Goal: Information Seeking & Learning: Learn about a topic

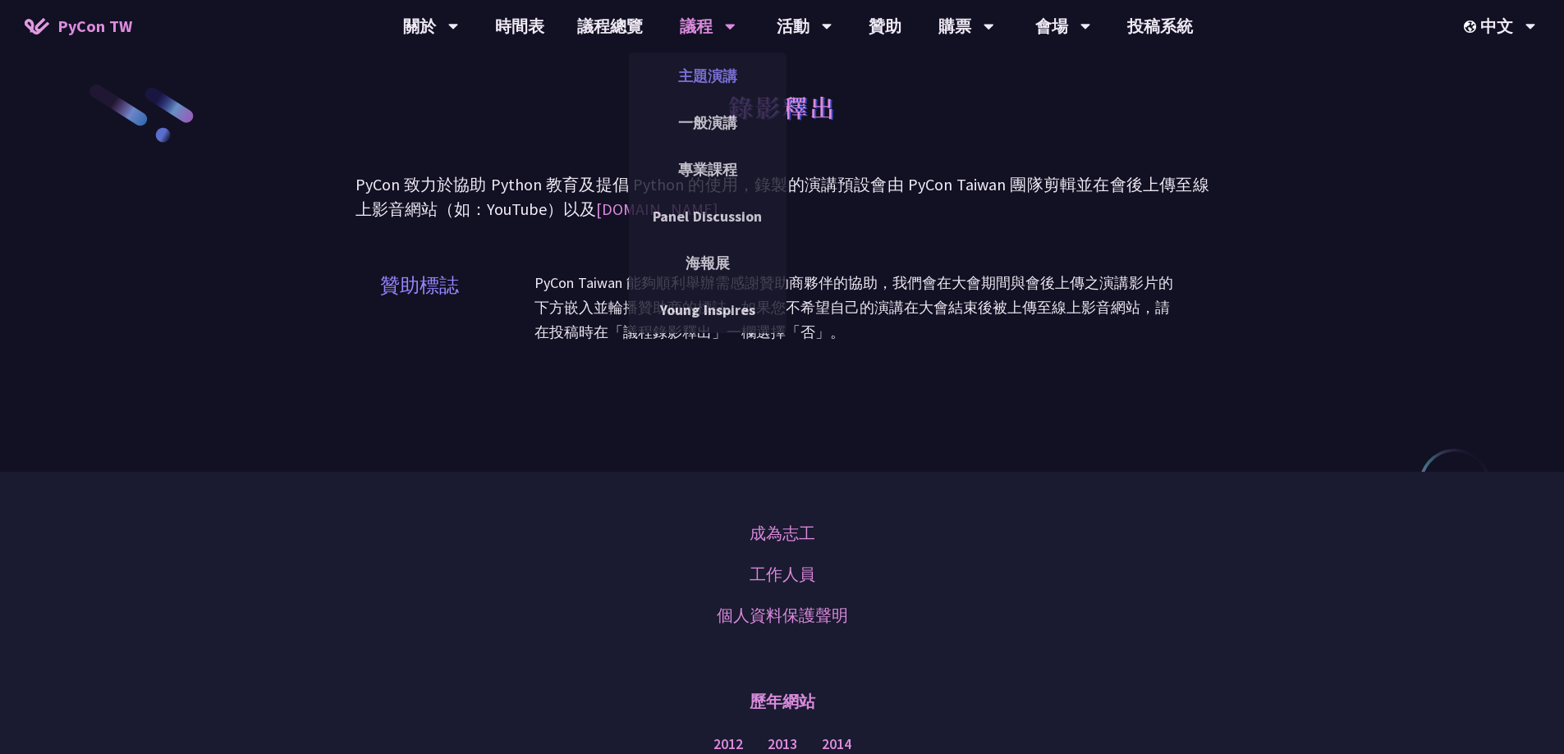
click at [717, 88] on link "主題演講" at bounding box center [708, 76] width 158 height 39
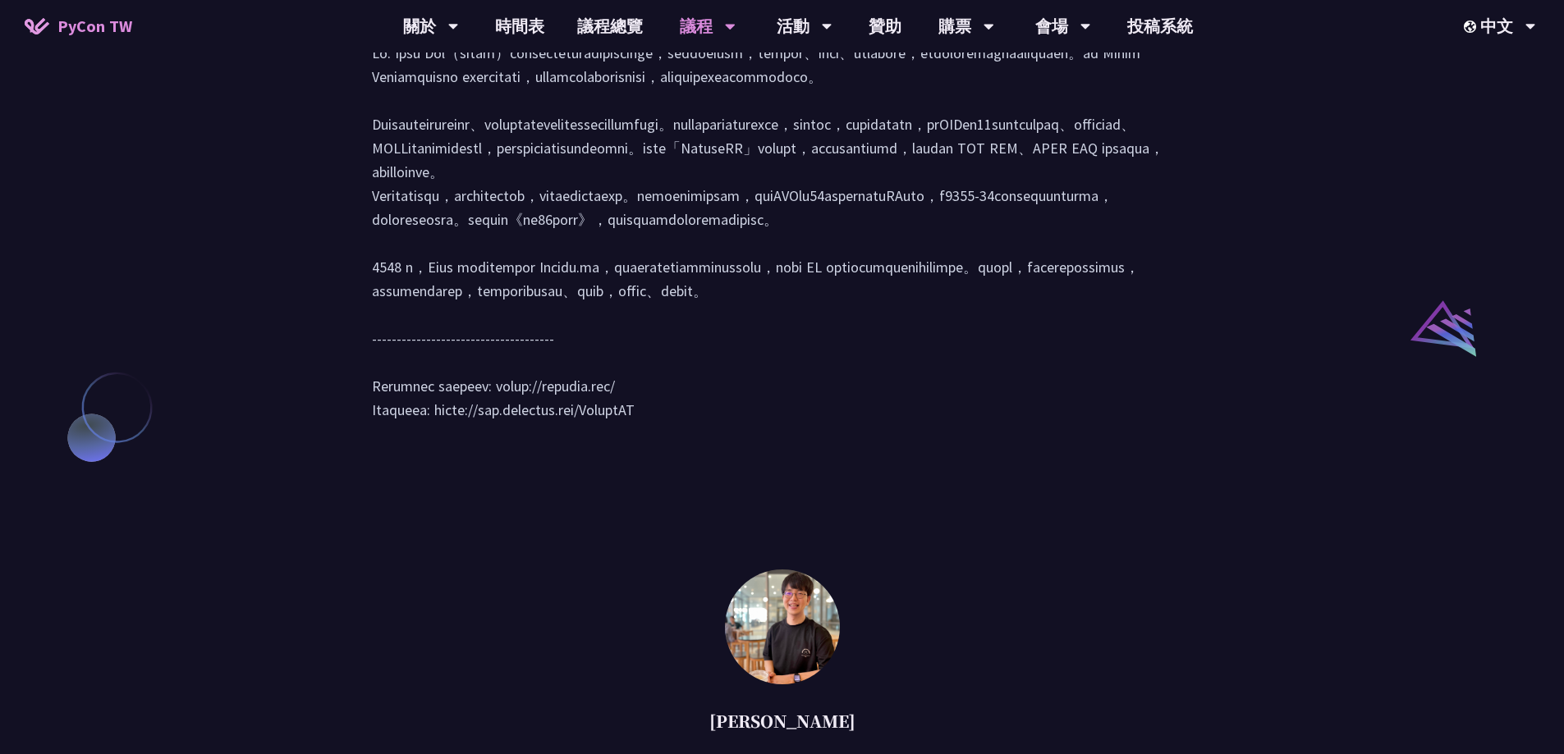
scroll to position [1888, 0]
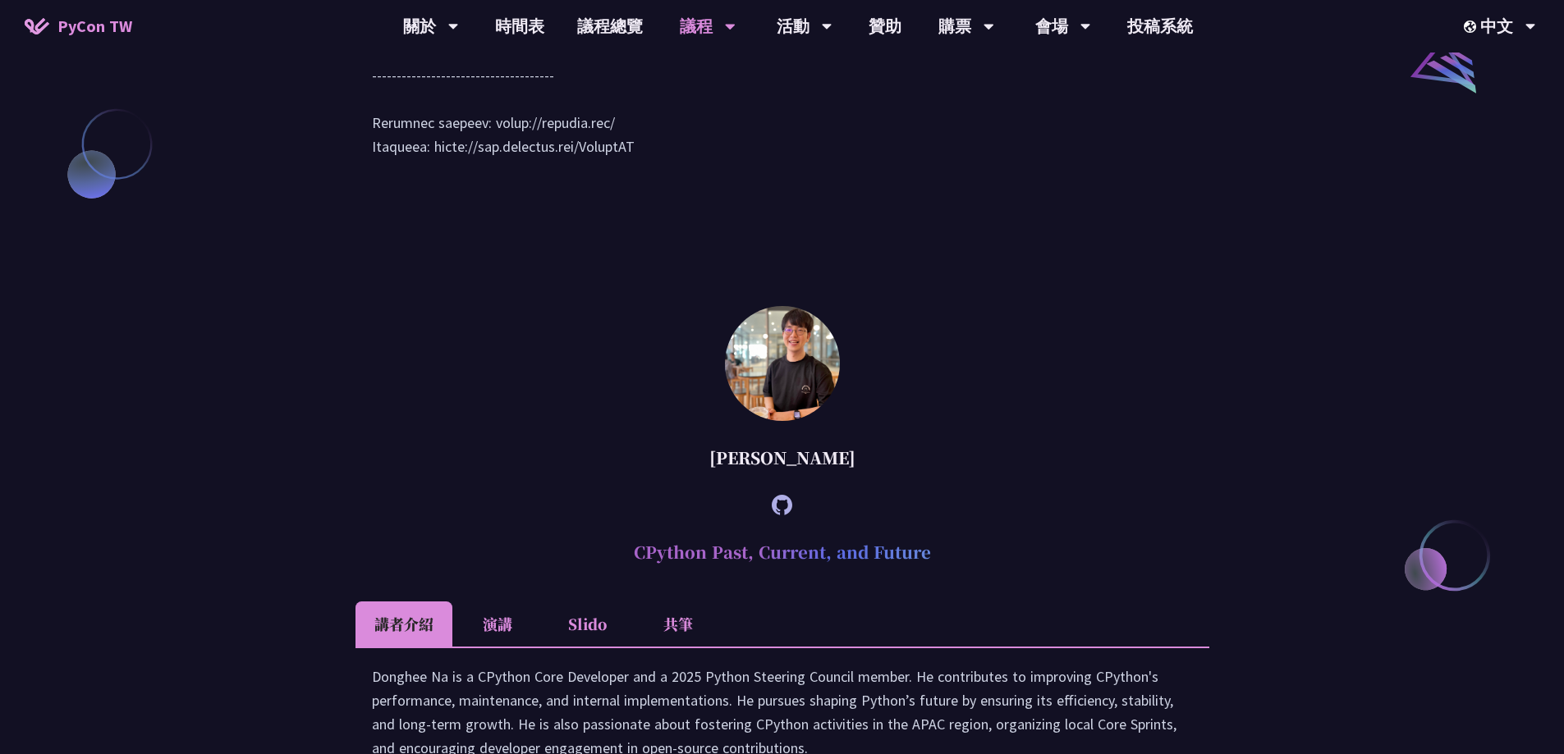
click at [755, 483] on div "[PERSON_NAME]" at bounding box center [782, 457] width 854 height 49
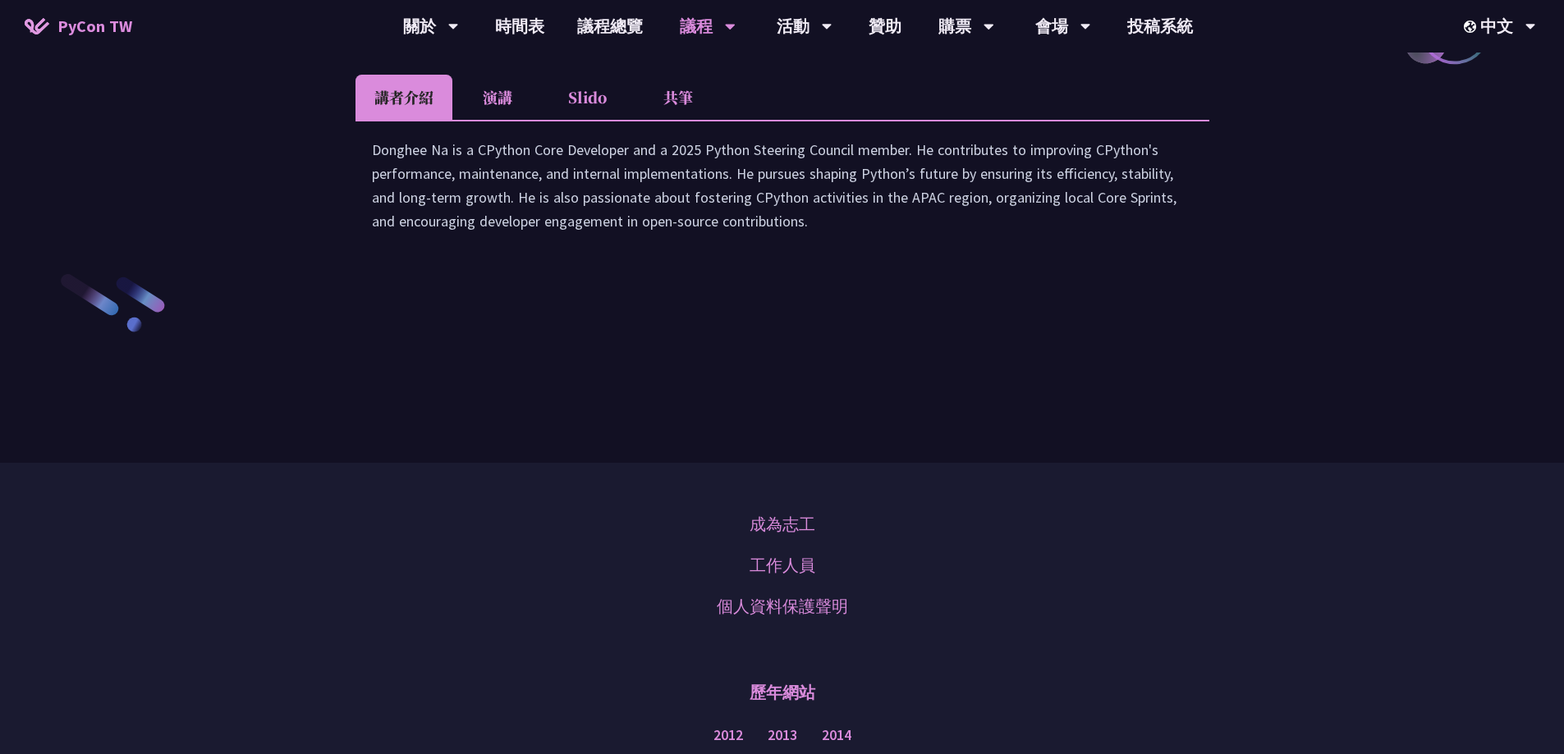
scroll to position [2380, 0]
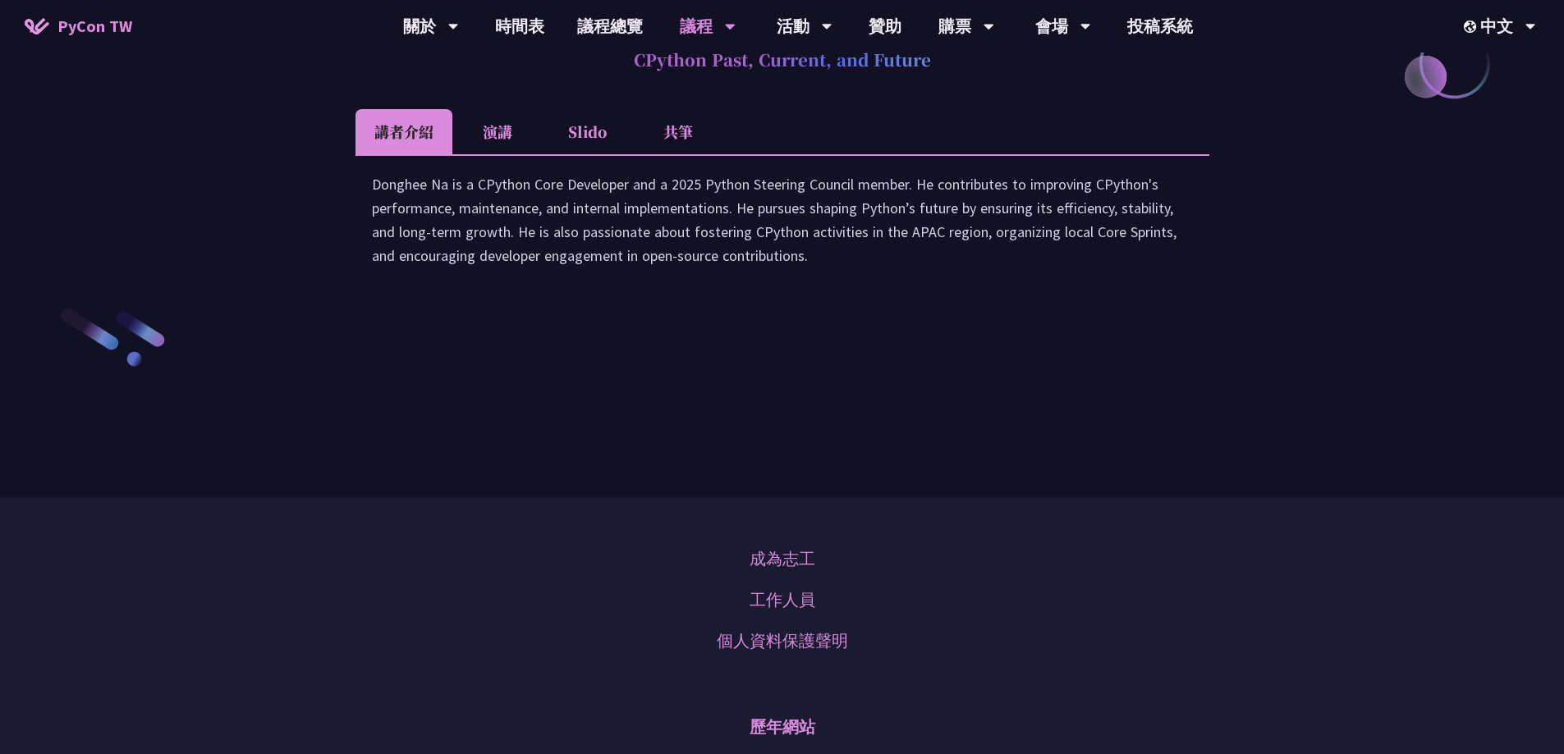
copy div "Donghee"
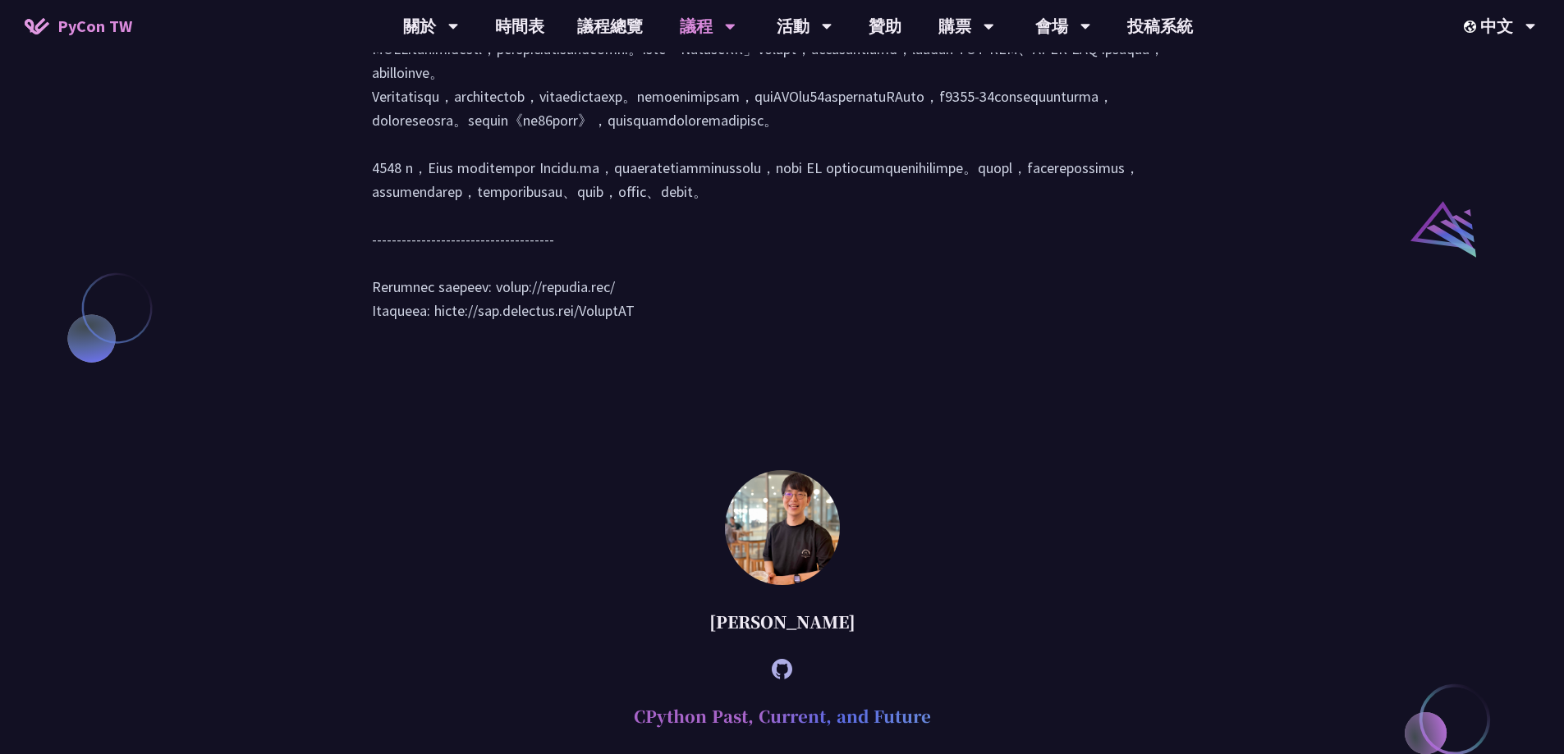
scroll to position [2216, 0]
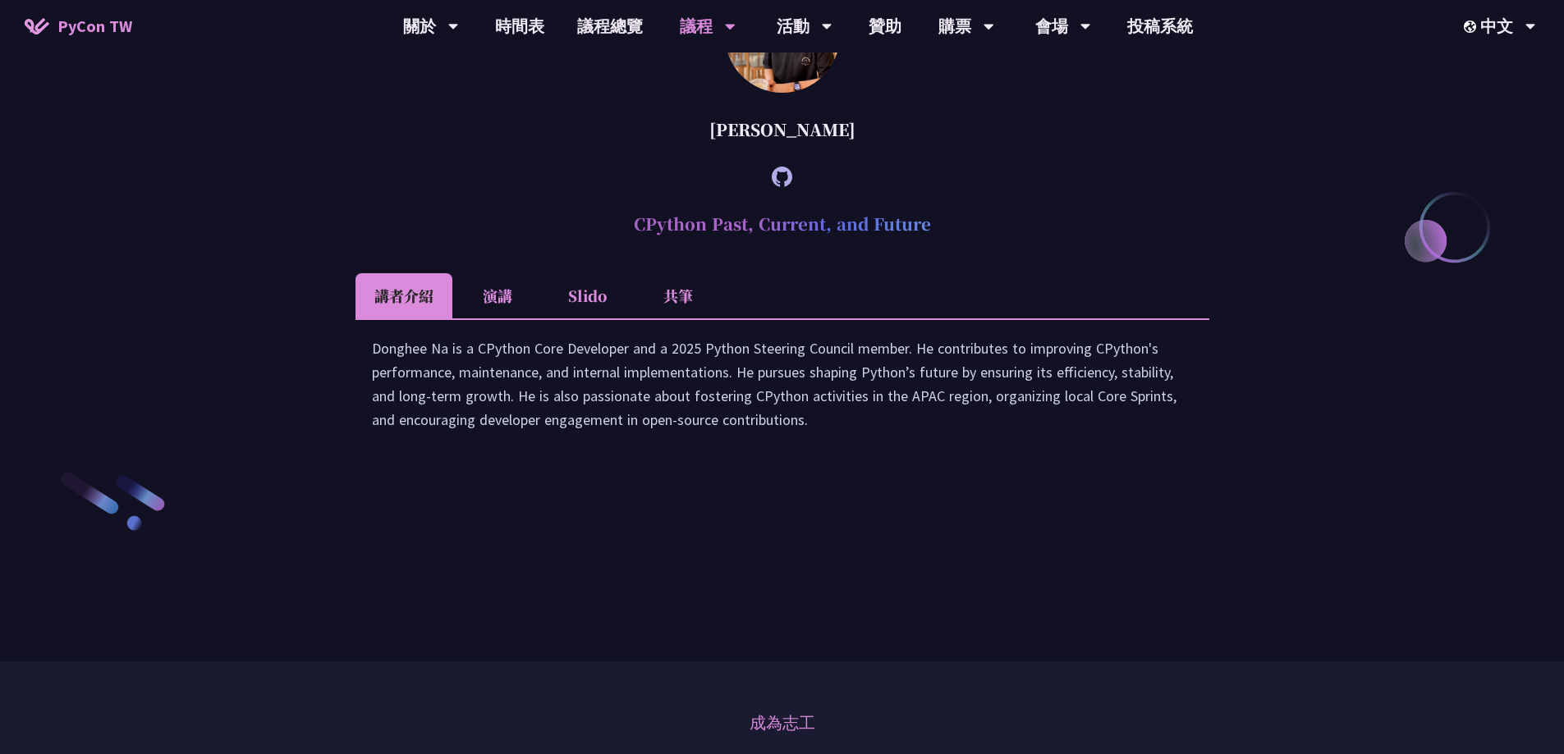
click at [916, 154] on div "[PERSON_NAME]" at bounding box center [782, 129] width 854 height 49
click at [765, 154] on div "[PERSON_NAME]" at bounding box center [782, 129] width 854 height 49
copy div "Donghee"
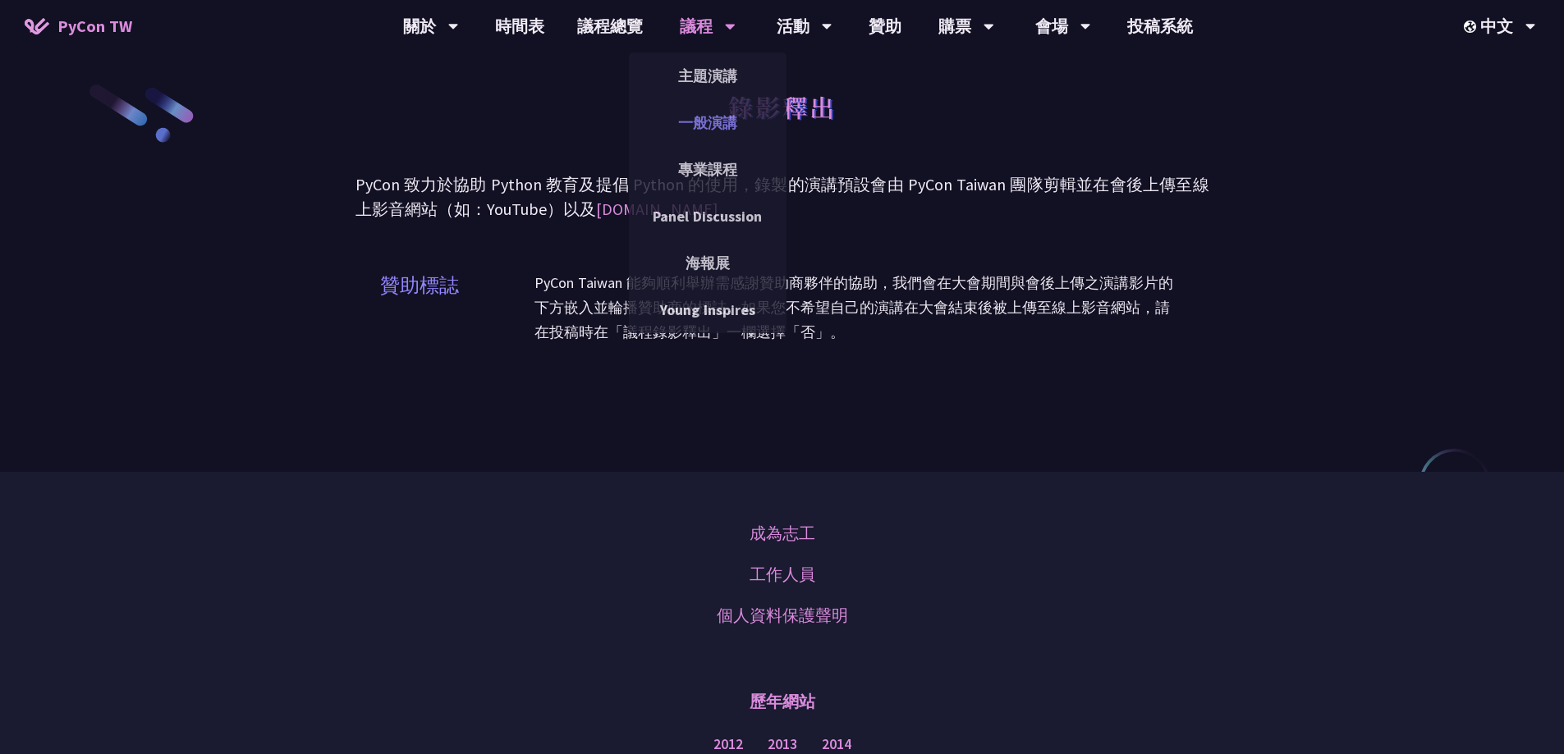
click at [726, 117] on link "一般演講" at bounding box center [708, 122] width 158 height 39
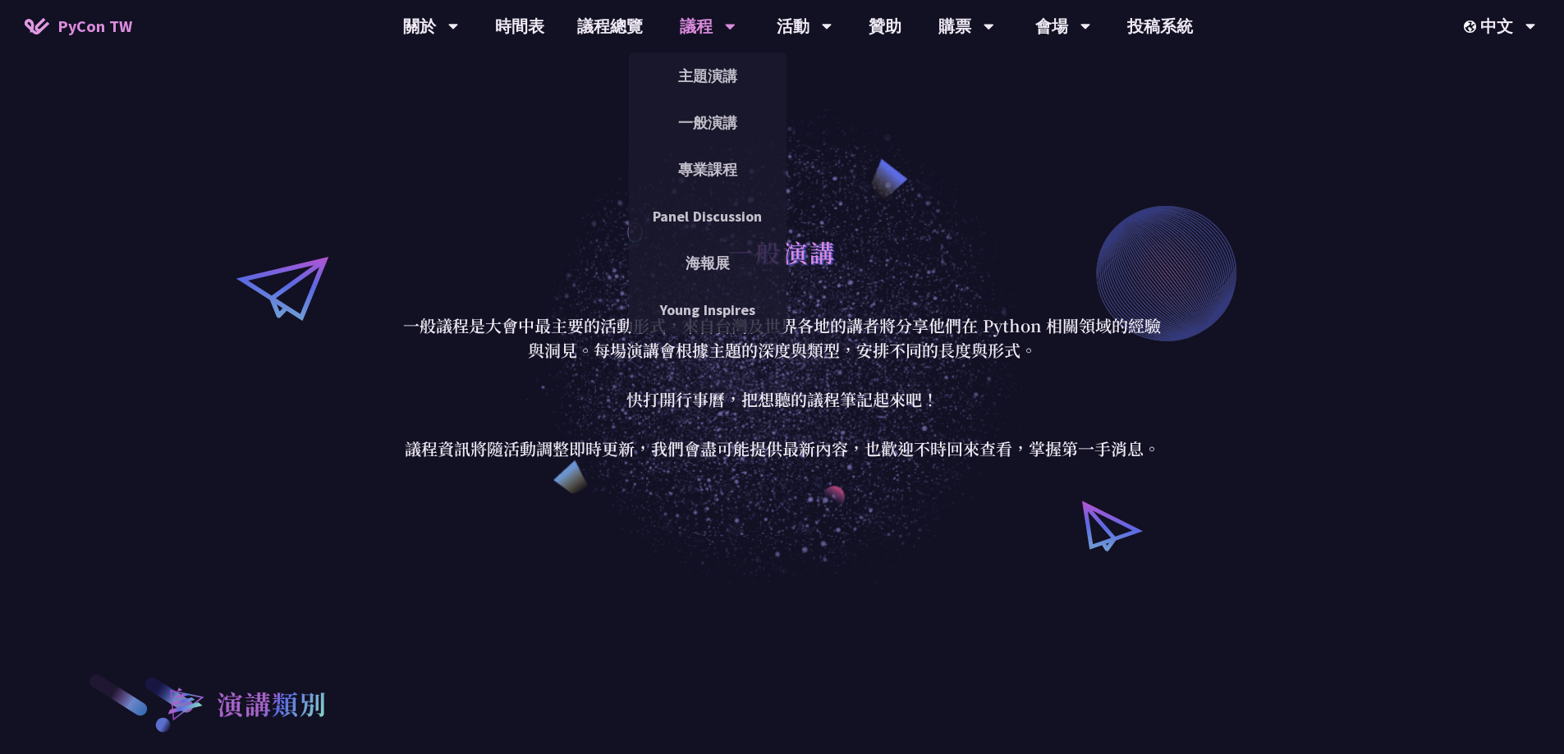
click at [708, 37] on div "議程" at bounding box center [708, 26] width 56 height 53
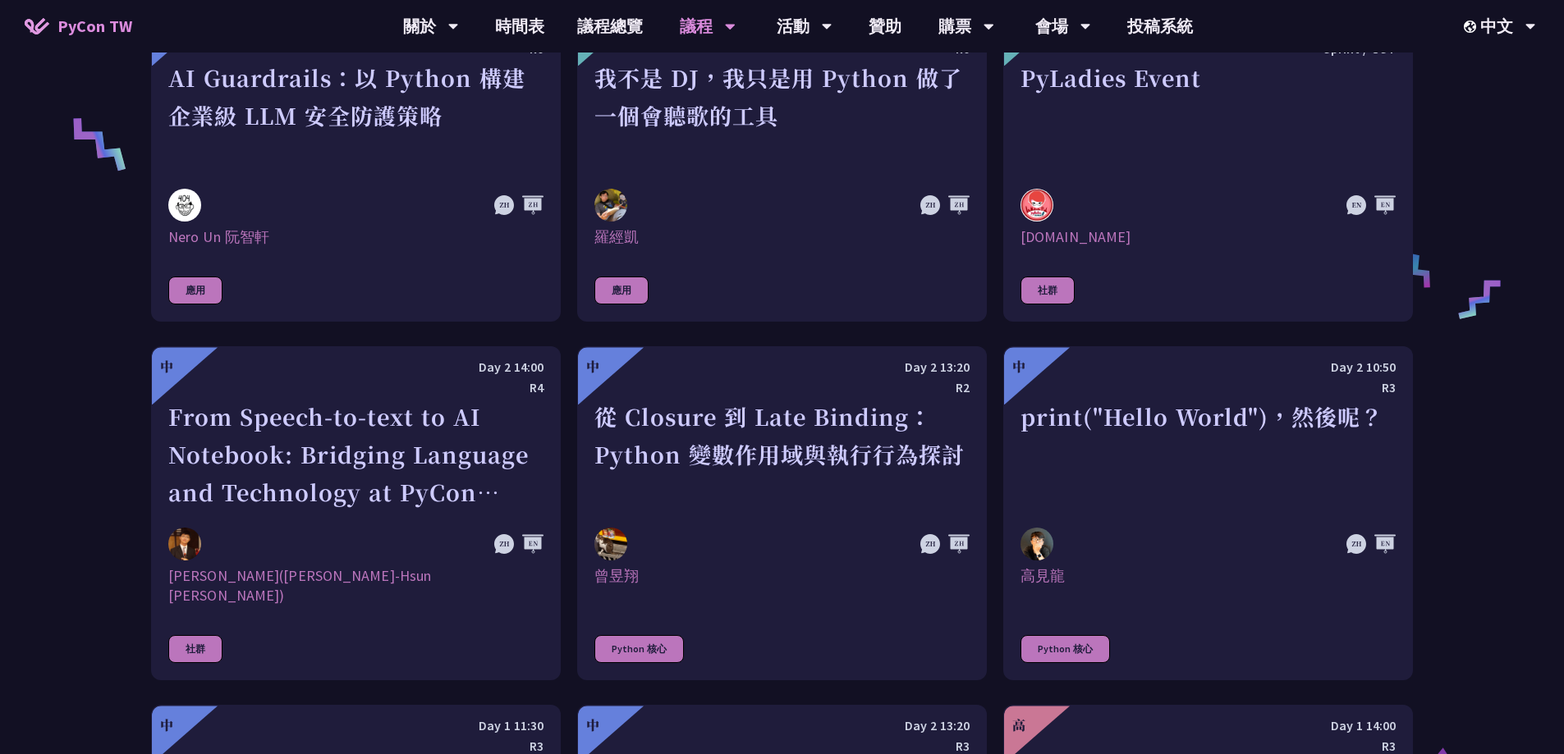
scroll to position [1313, 0]
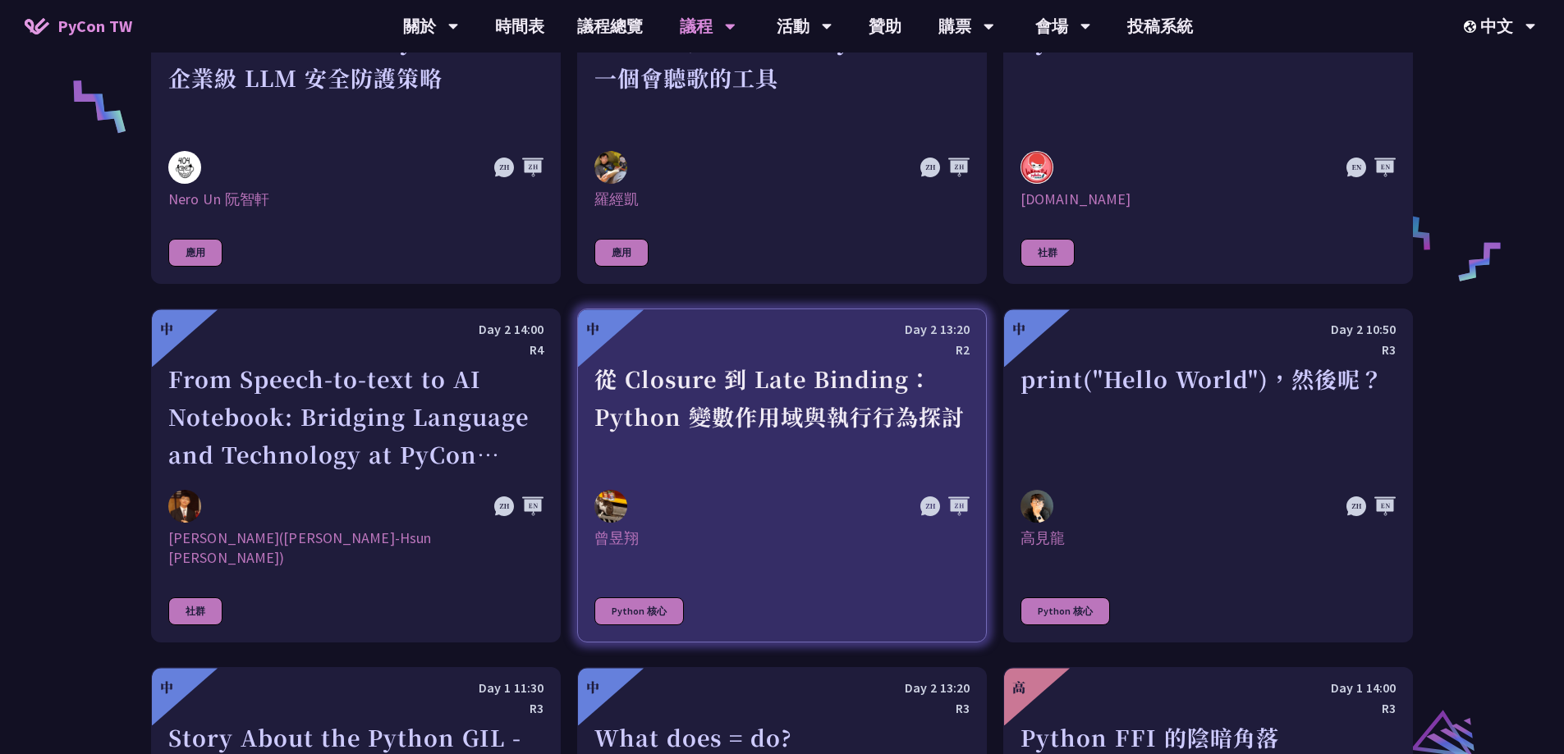
click at [756, 447] on div "從 Closure 到 Late Binding：Python 變數作用域與執行行為探討" at bounding box center [781, 416] width 375 height 113
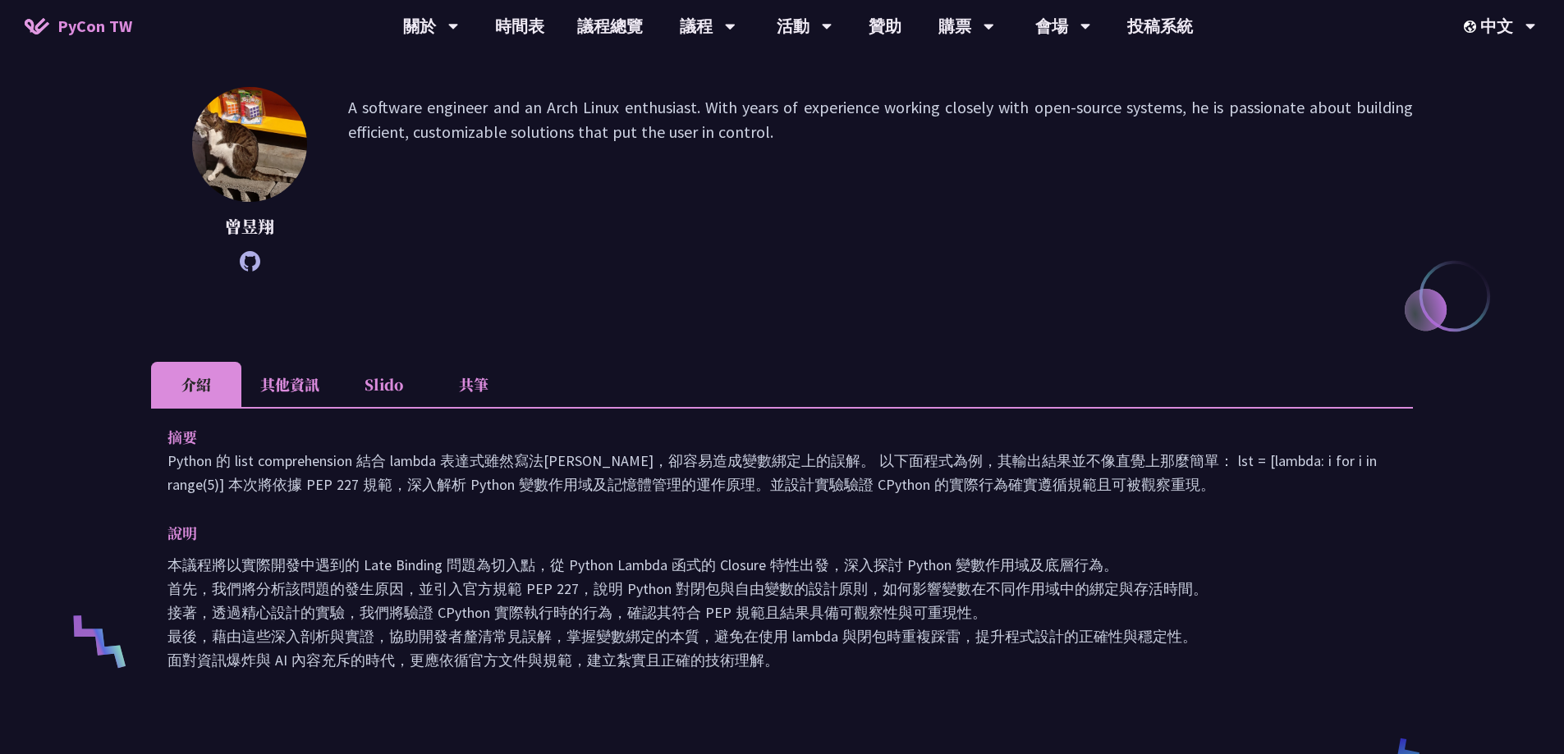
scroll to position [246, 0]
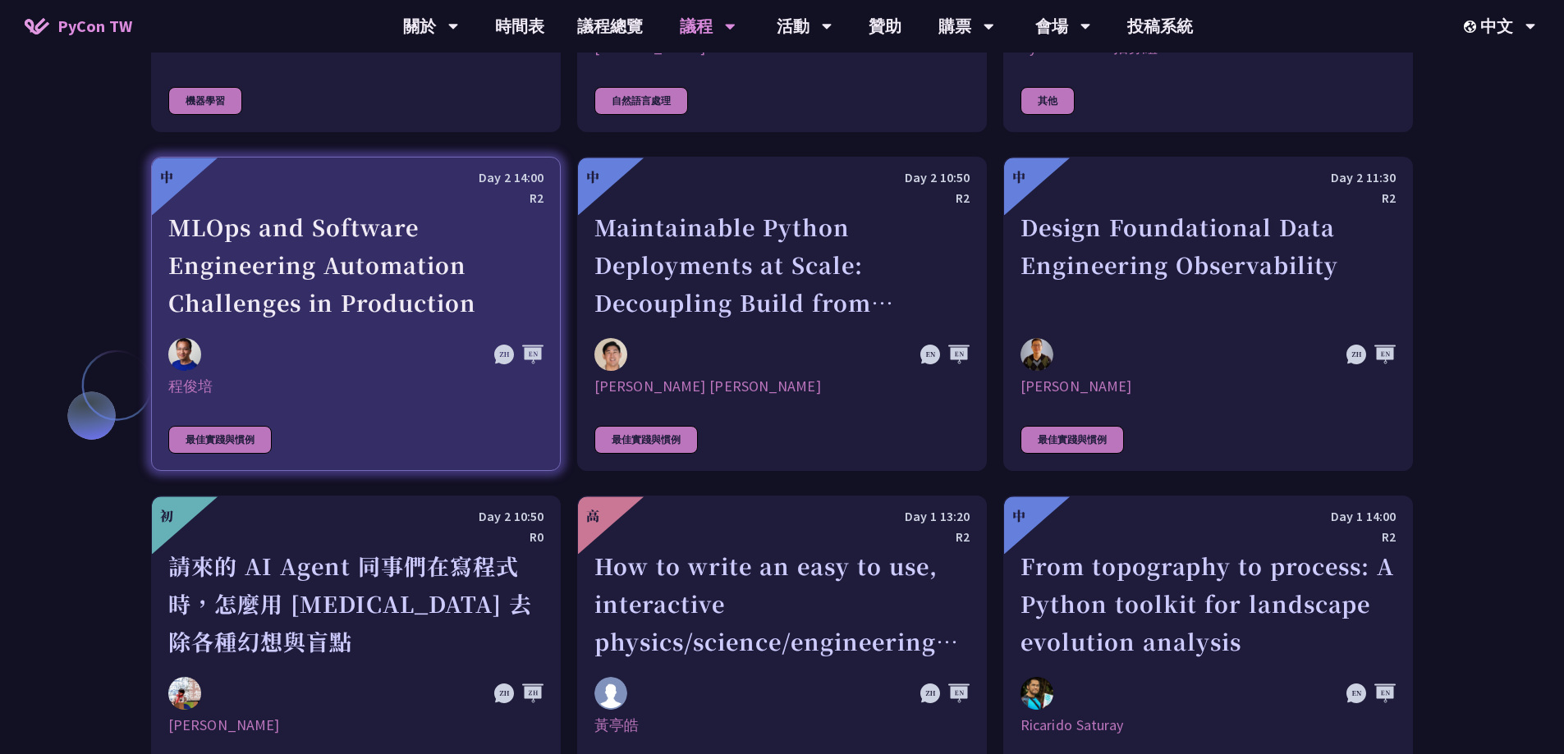
scroll to position [4022, 0]
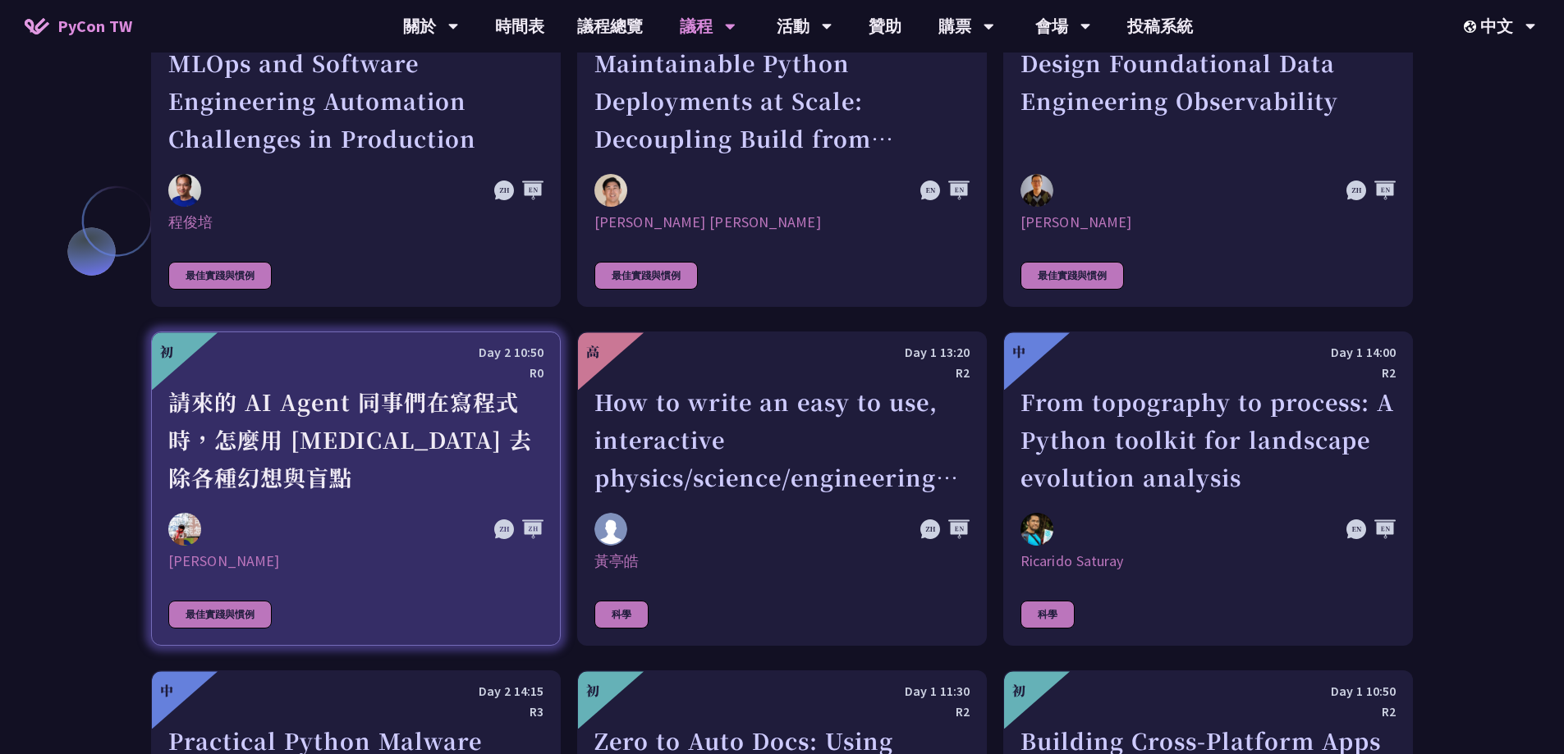
click at [389, 444] on div "請來的 AI Agent 同事們在寫程式時，怎麼用 [MEDICAL_DATA] 去除各種幻想與盲點" at bounding box center [355, 439] width 375 height 113
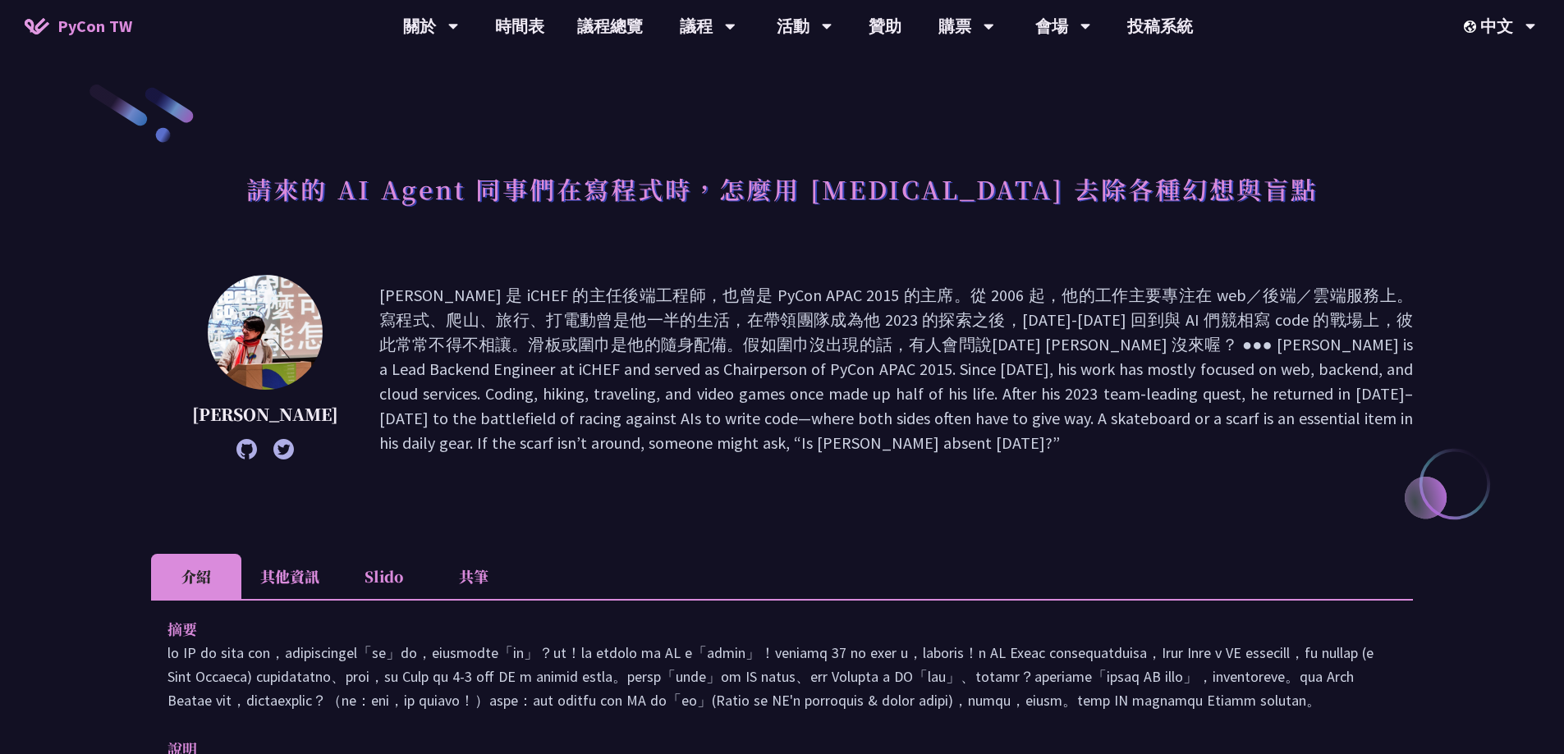
click at [379, 291] on p at bounding box center [895, 369] width 1033 height 172
copy p "[PERSON_NAME]"
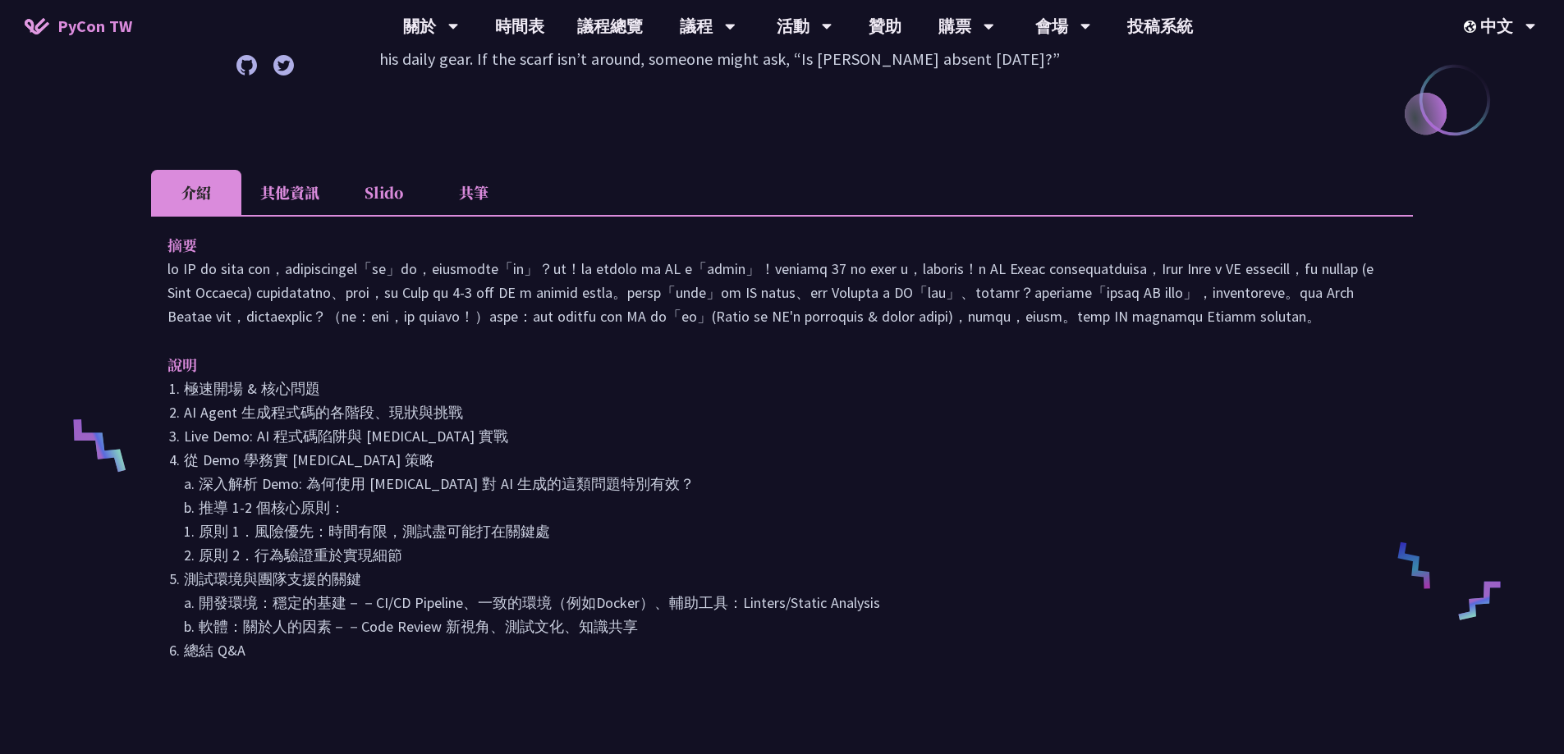
scroll to position [410, 0]
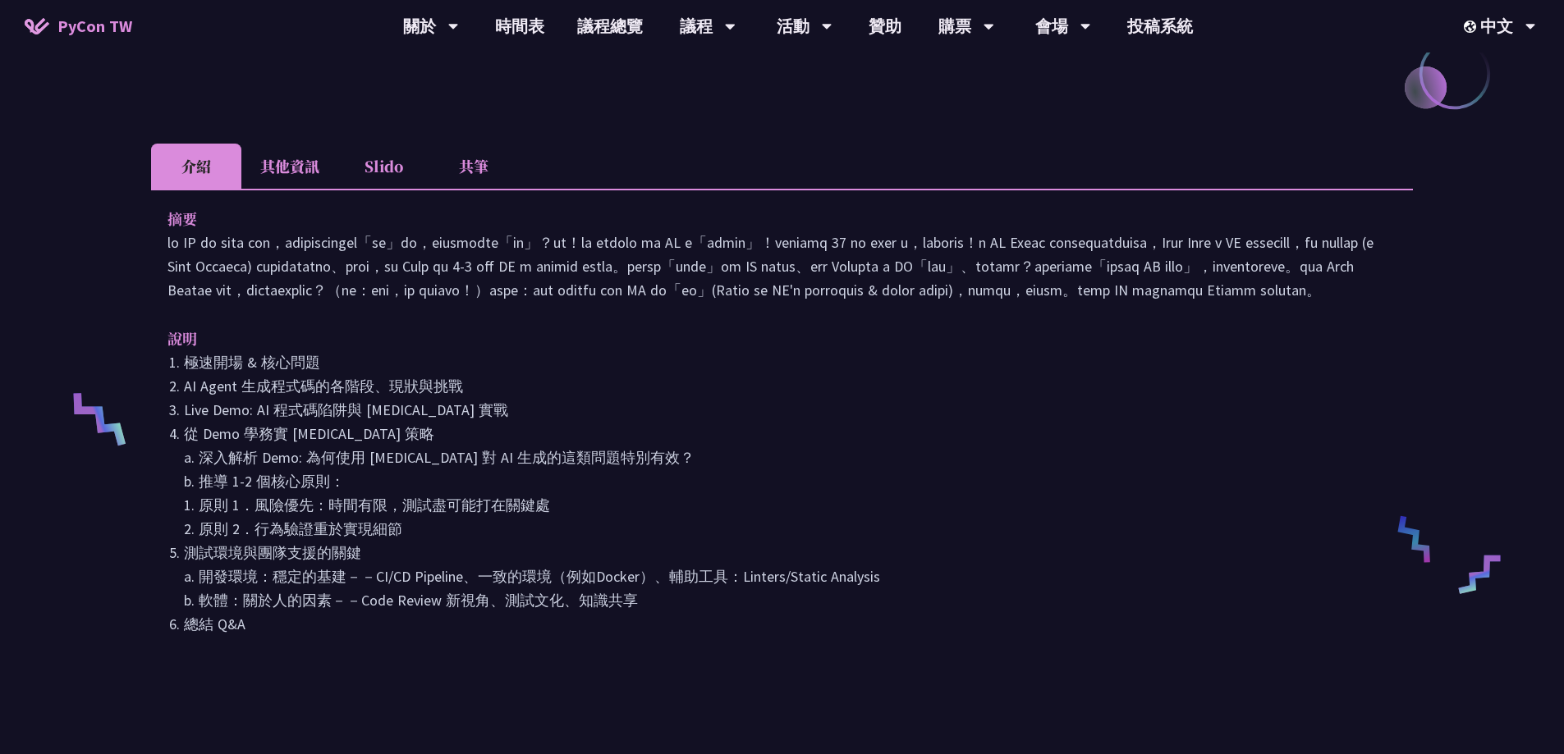
click at [284, 164] on li "其他資訊" at bounding box center [289, 166] width 97 height 45
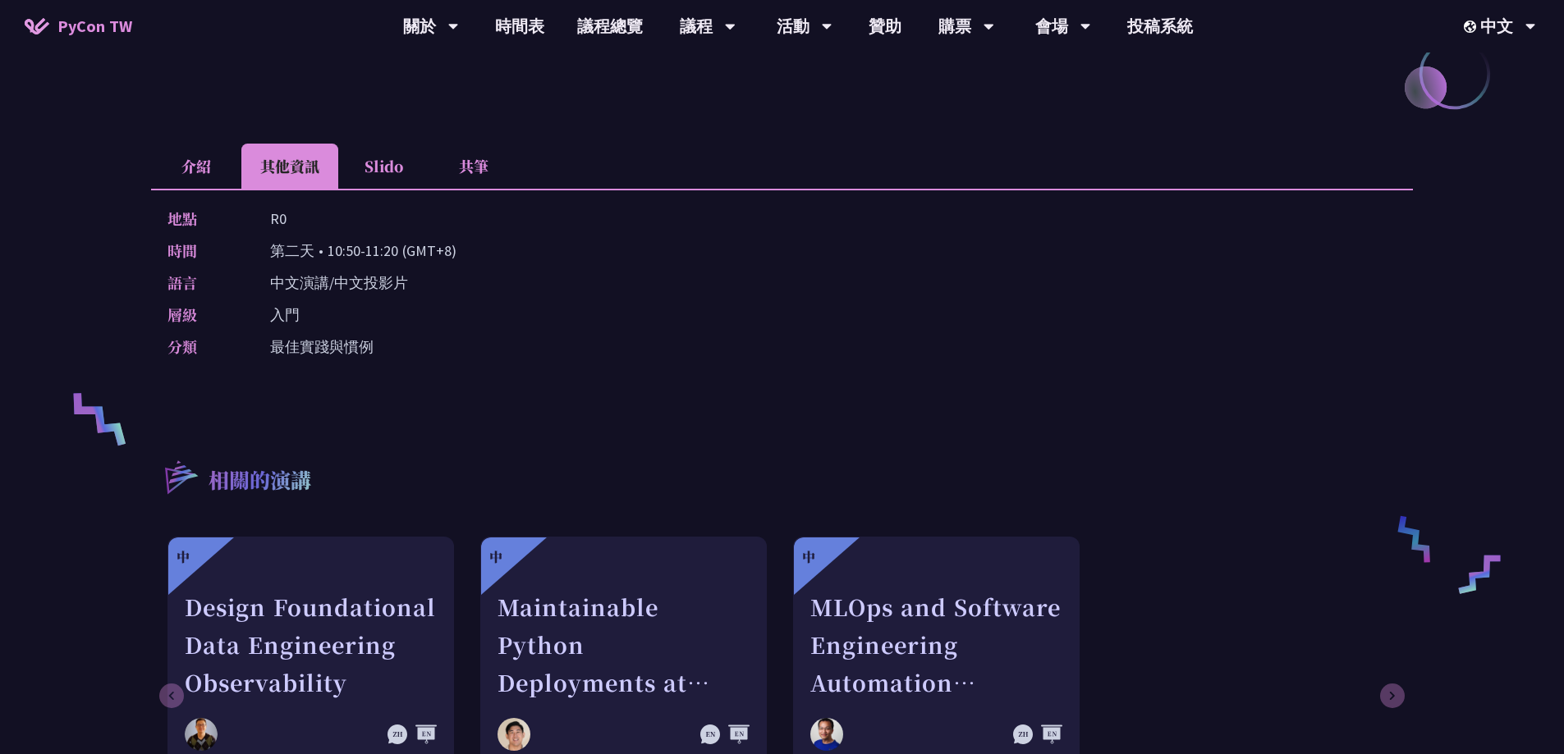
click at [341, 158] on li "Slido" at bounding box center [383, 166] width 90 height 45
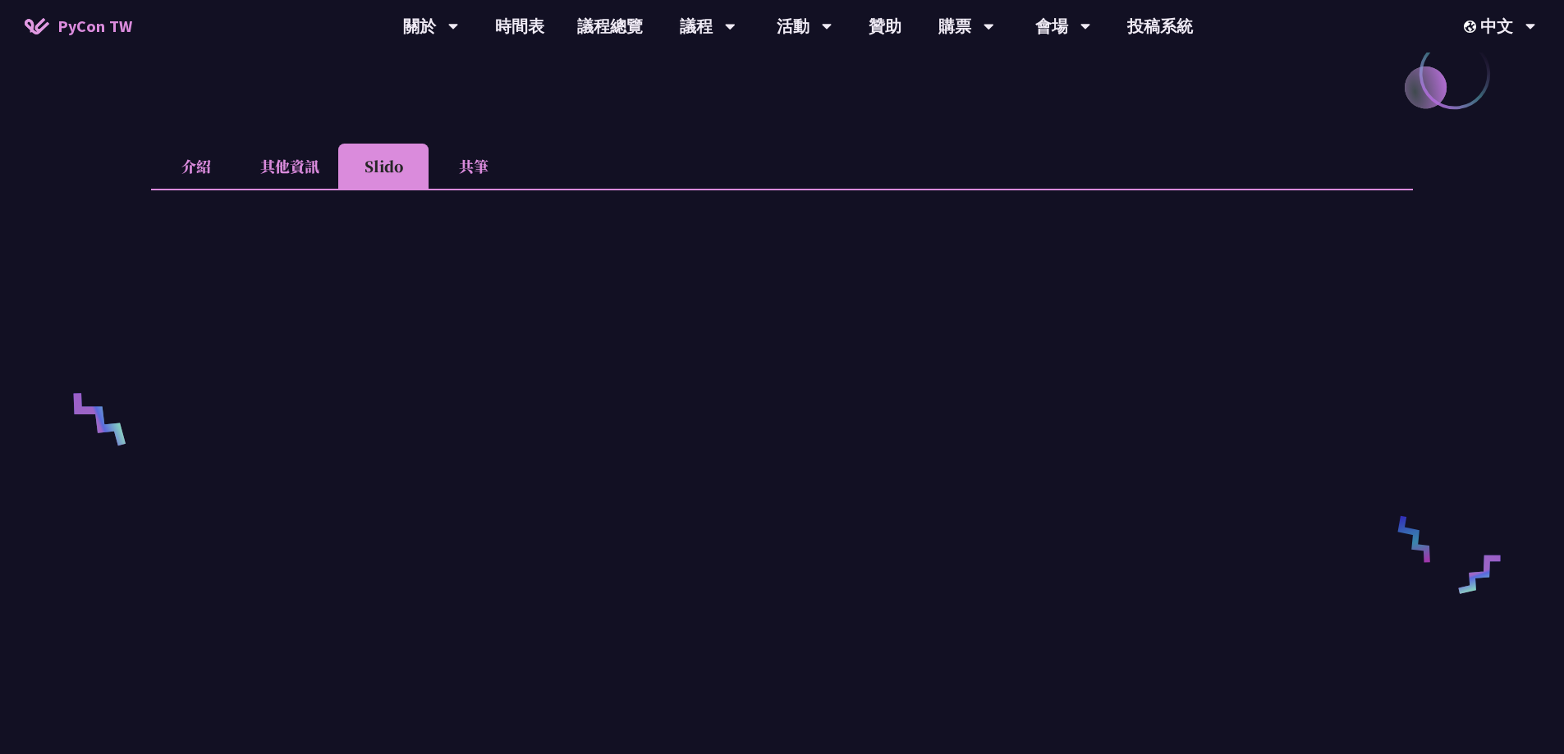
click at [467, 177] on li "共筆" at bounding box center [473, 166] width 90 height 45
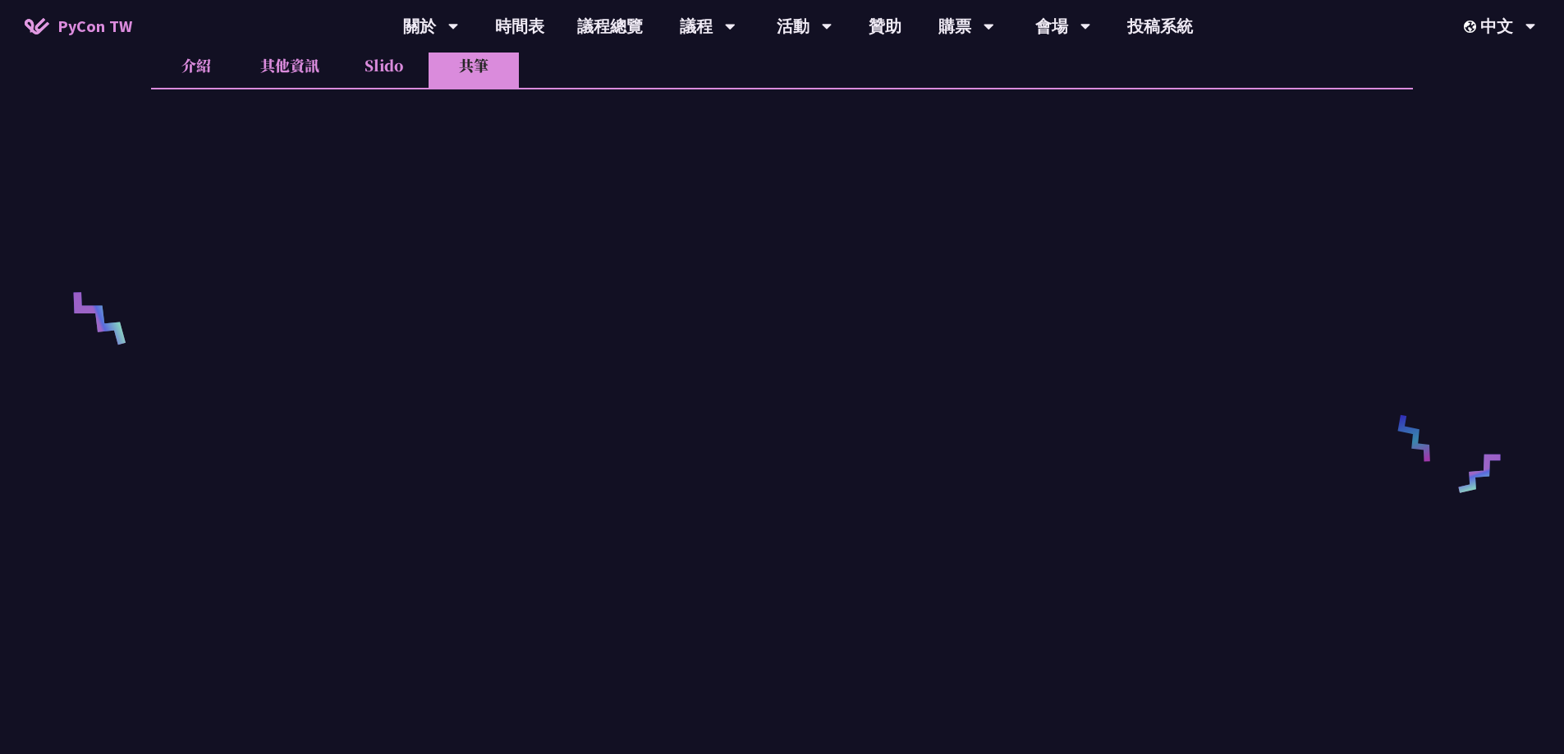
scroll to position [657, 0]
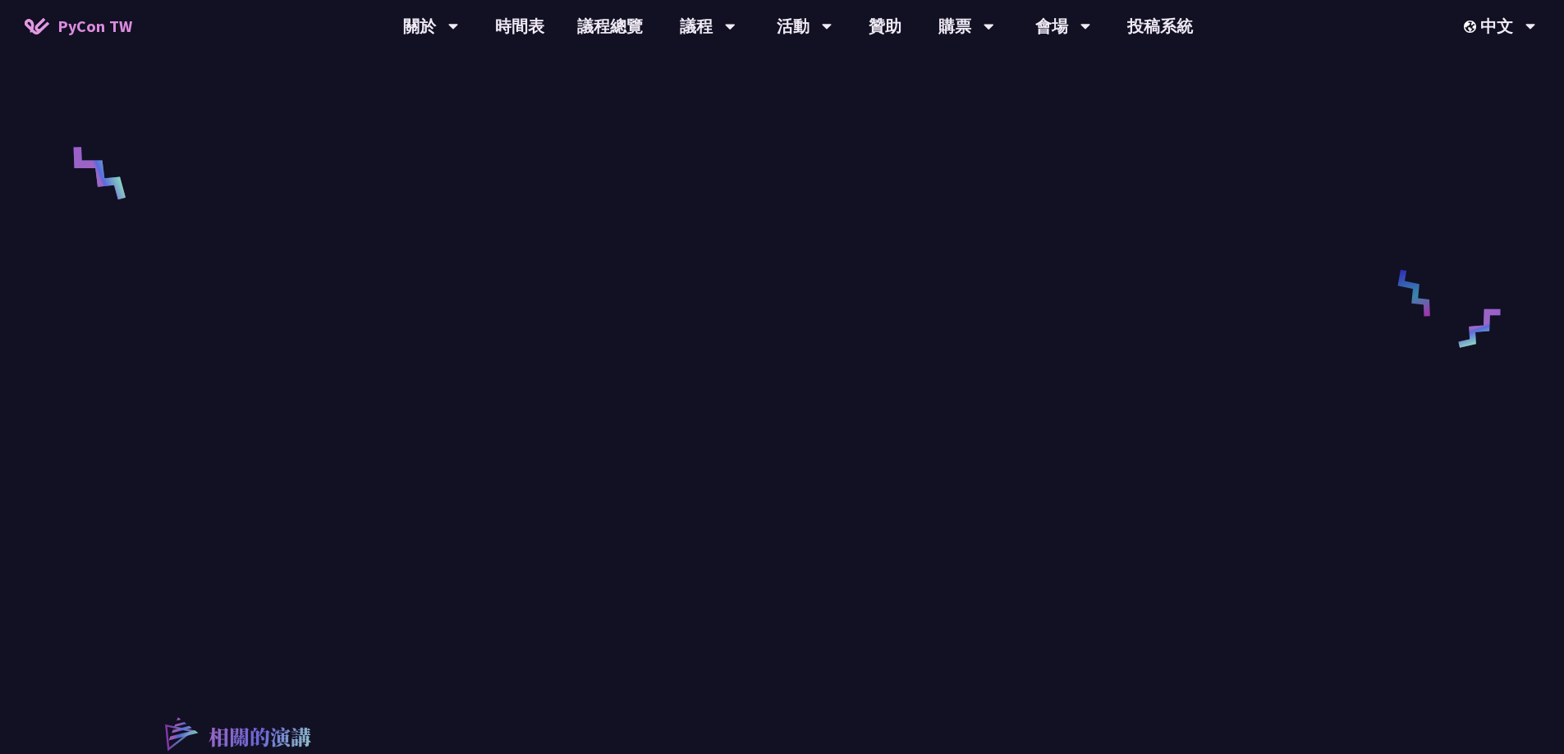
click at [1523, 277] on div "請來的 AI Agent 同事們在寫程式時，怎麼用 [MEDICAL_DATA] 去除各種幻想與盲點 [PERSON_NAME] 介紹 其他資訊 Slido …" at bounding box center [782, 283] width 1564 height 1880
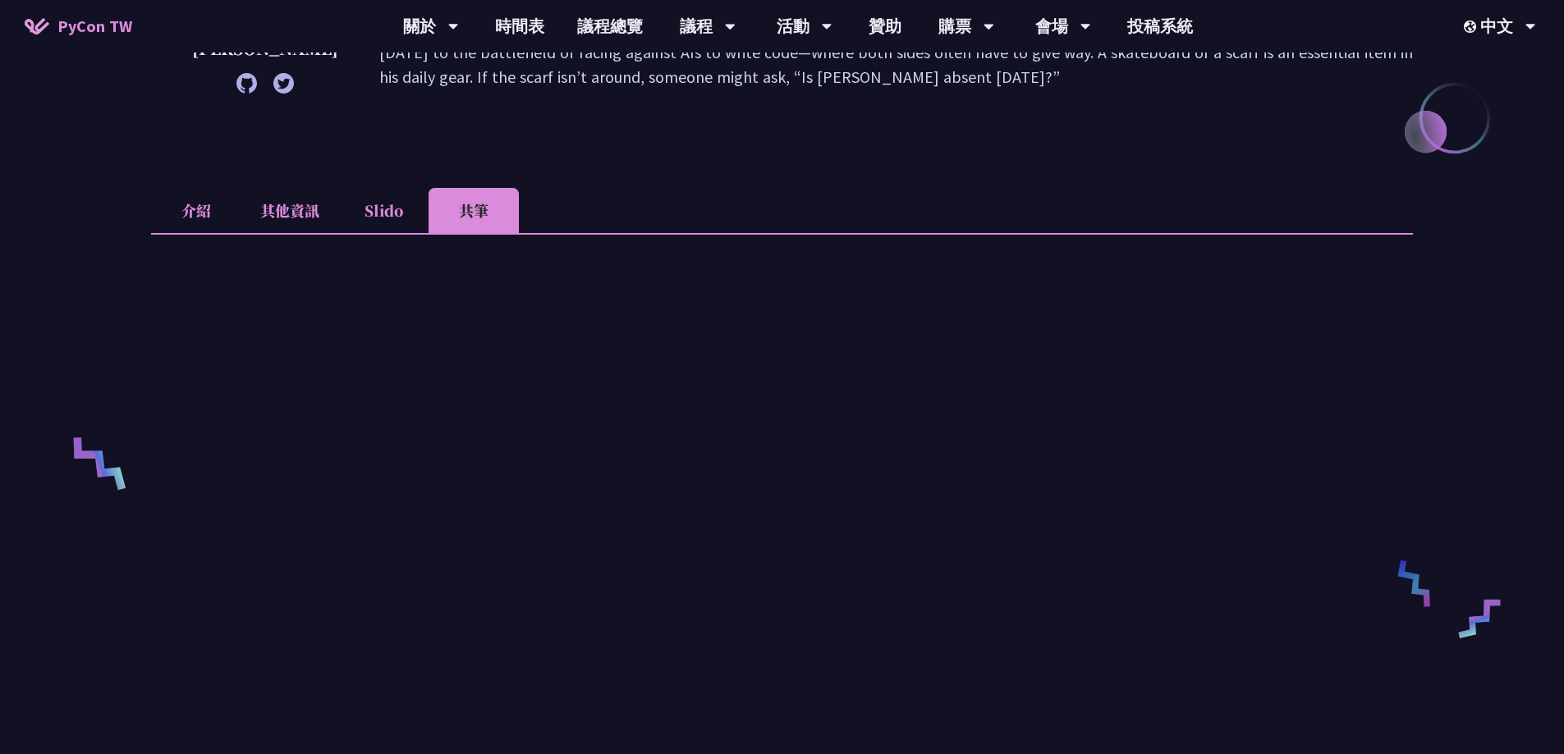
scroll to position [0, 0]
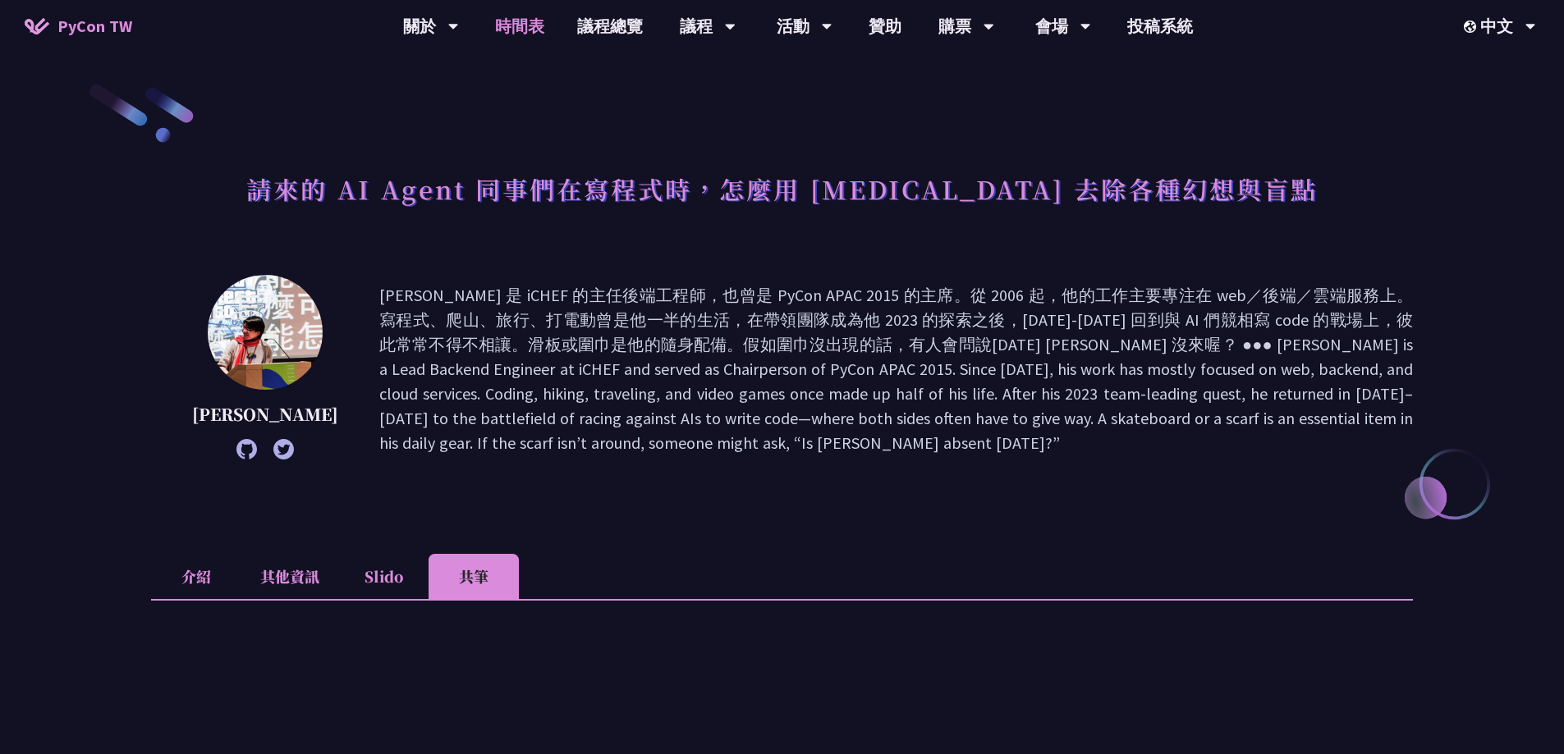
click at [537, 36] on link "時間表" at bounding box center [520, 26] width 82 height 53
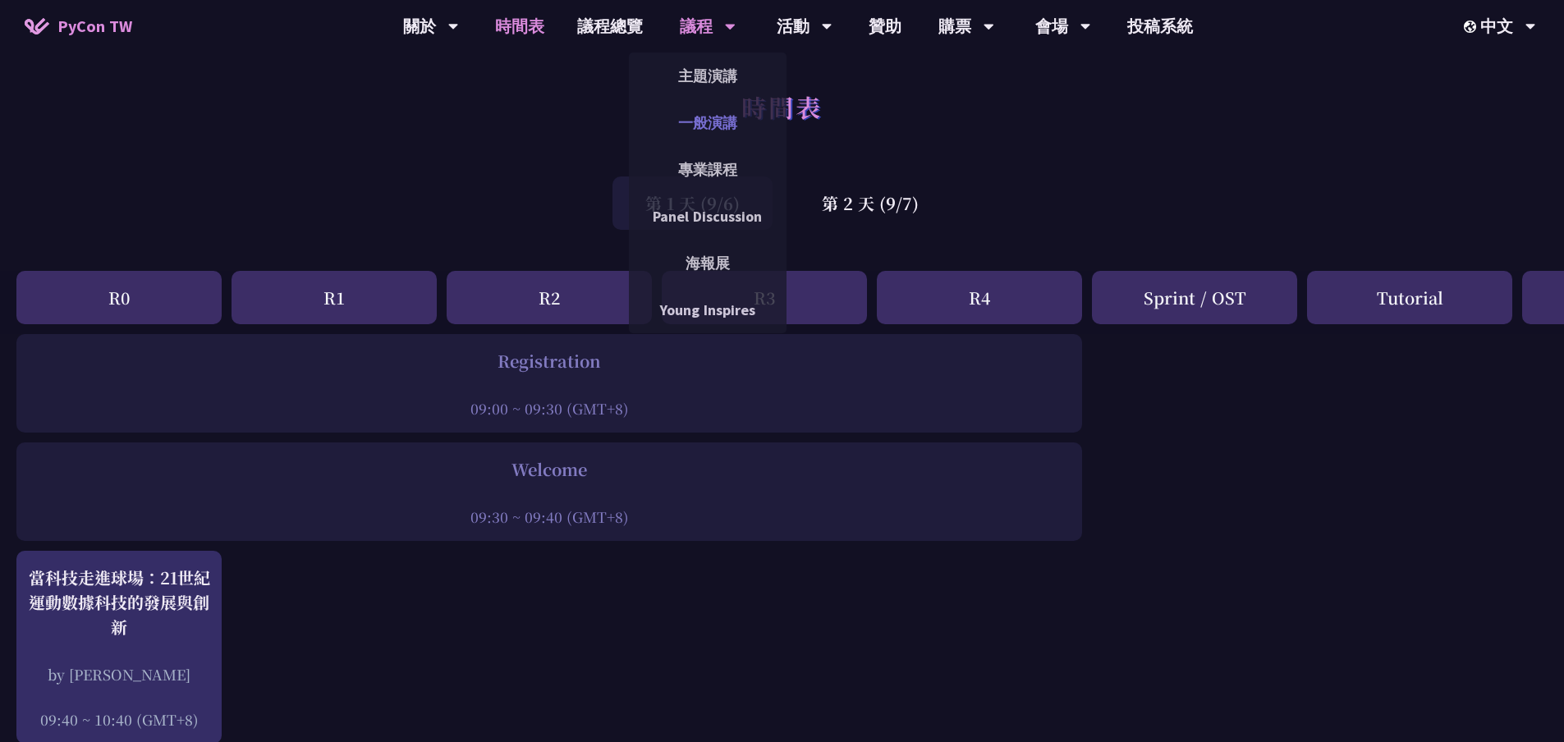
click at [719, 121] on link "一般演講" at bounding box center [708, 122] width 158 height 39
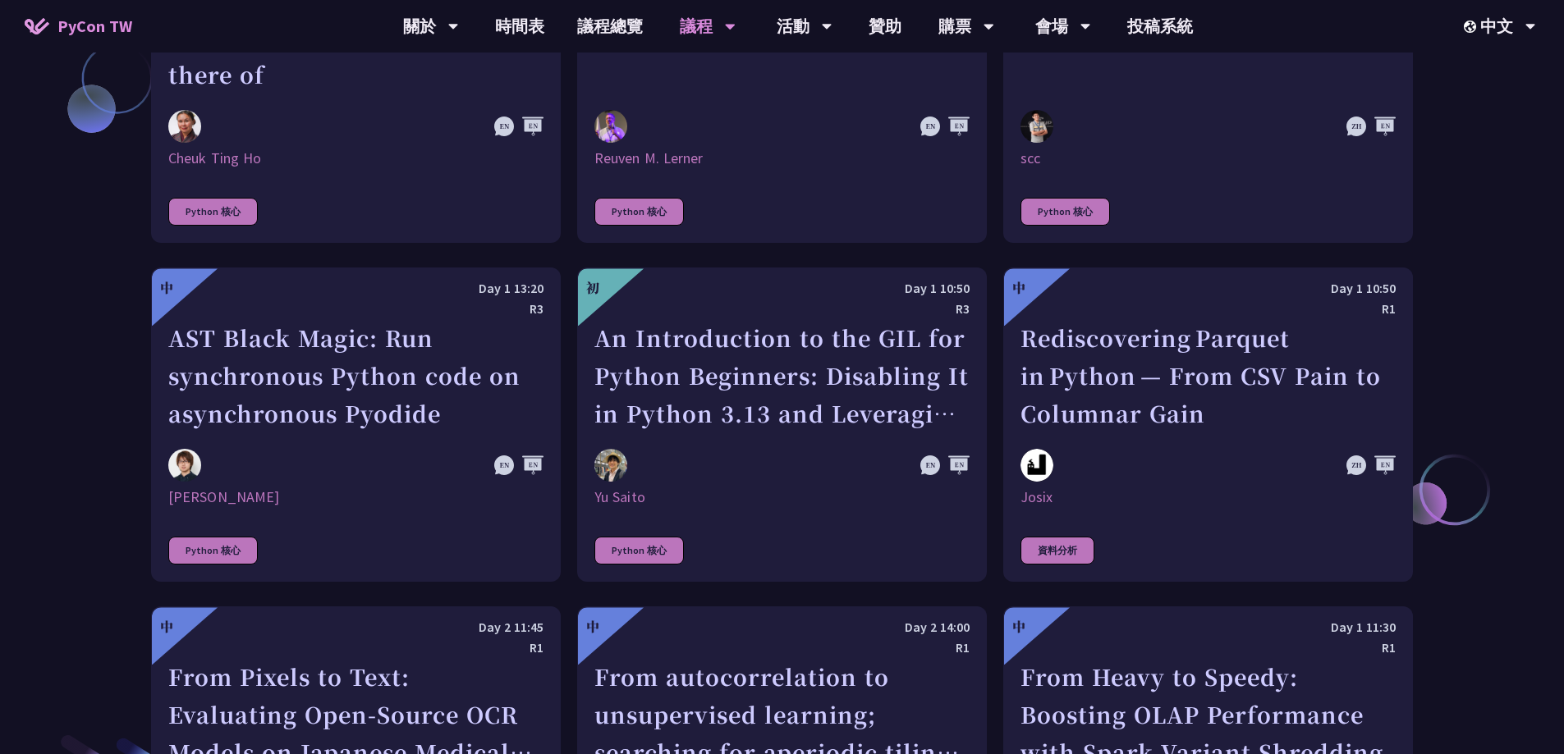
scroll to position [2380, 0]
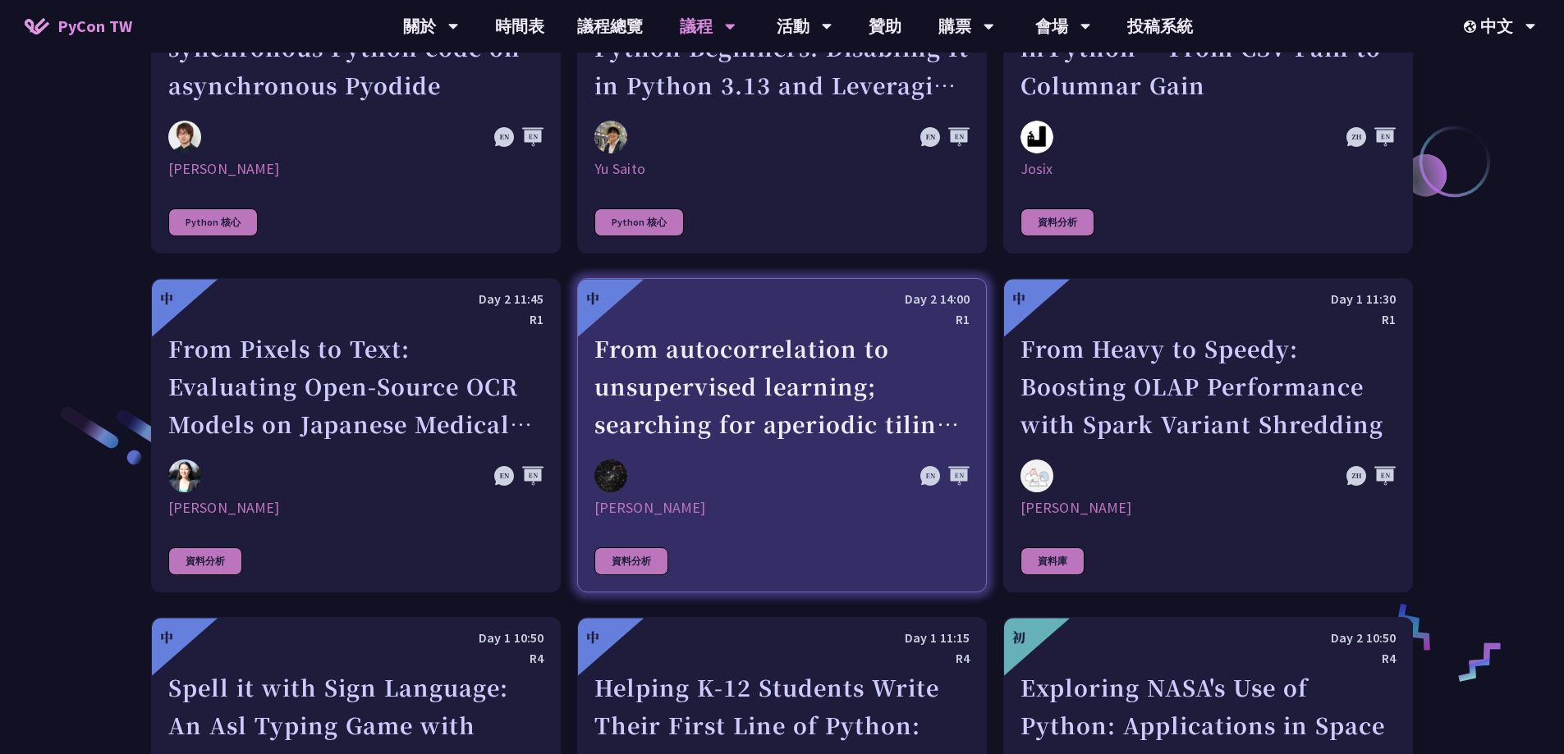
click at [826, 404] on div "From autocorrelation to unsupervised learning; searching for aperiodic tilings …" at bounding box center [781, 386] width 375 height 113
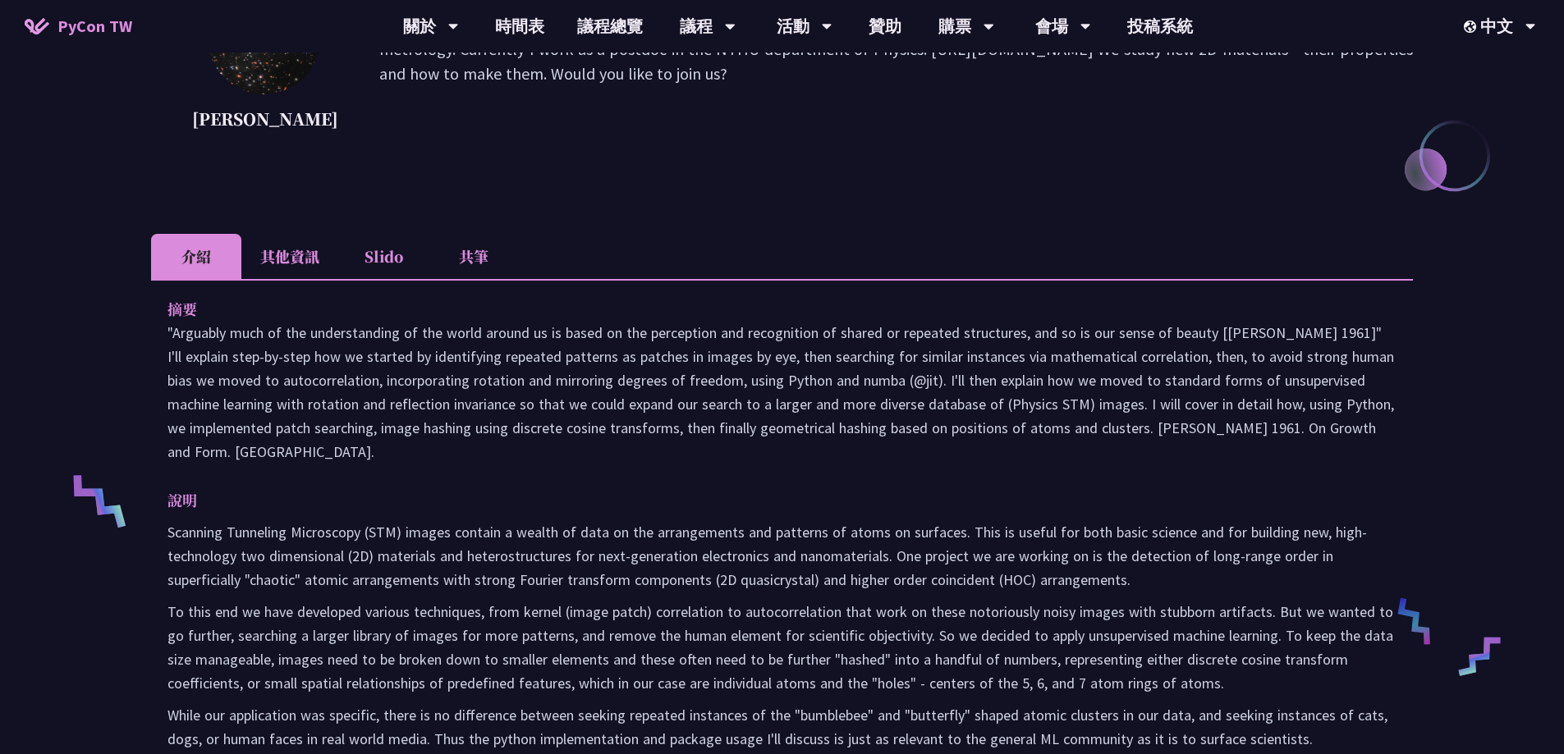
scroll to position [296, 0]
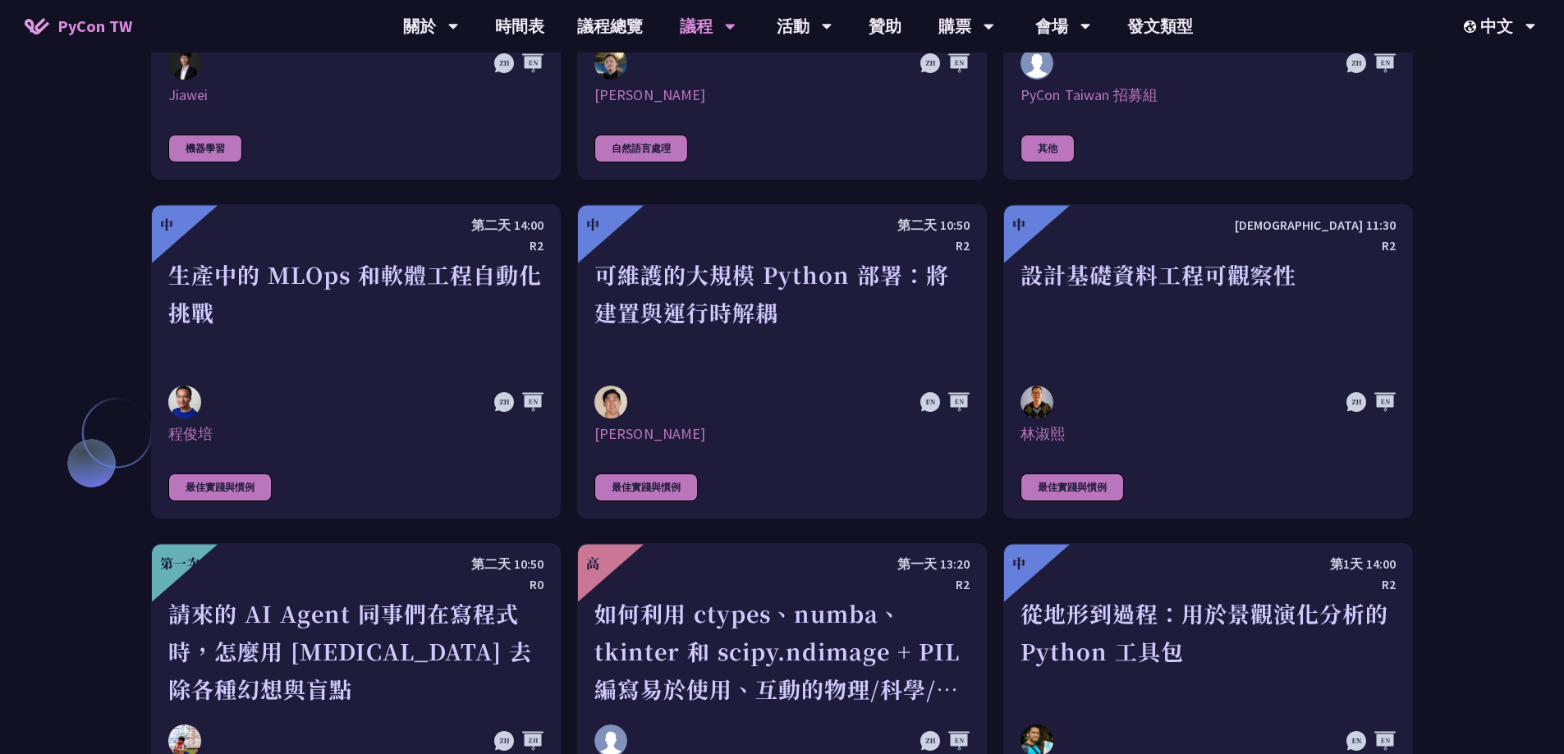
scroll to position [3811, 0]
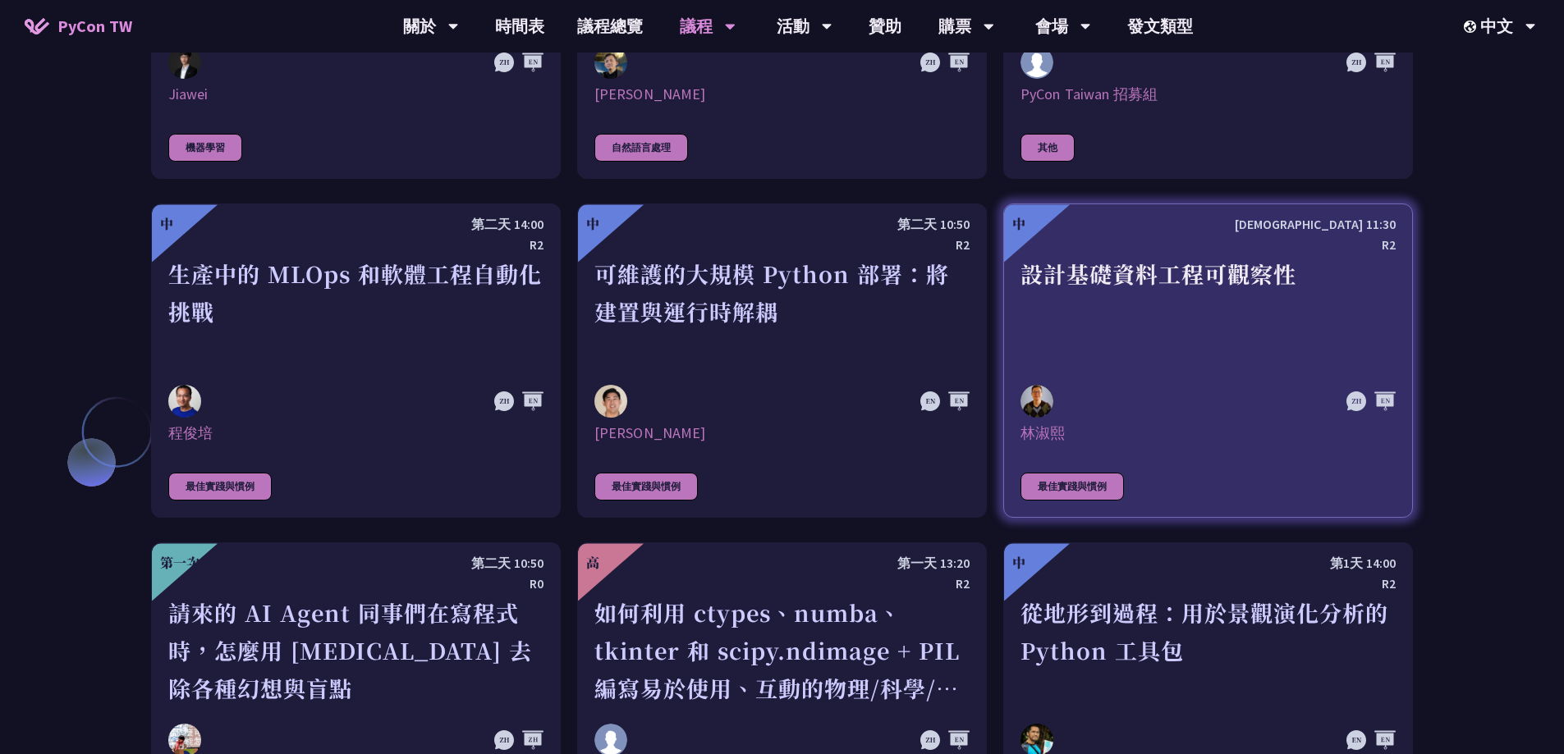
click at [1154, 303] on div "設計基礎資料工程可觀察性" at bounding box center [1207, 311] width 375 height 113
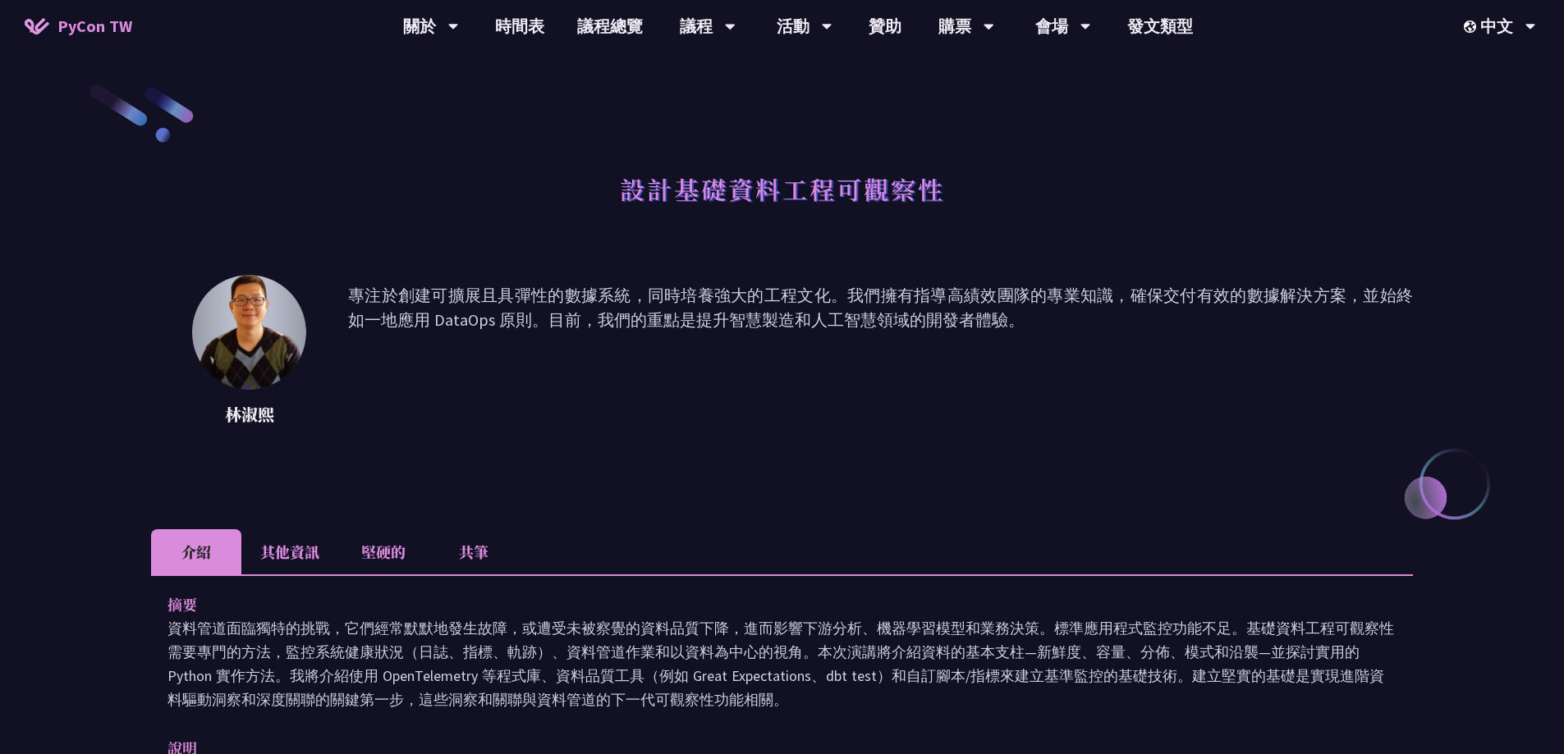
click at [284, 564] on li "其他資訊" at bounding box center [289, 551] width 97 height 45
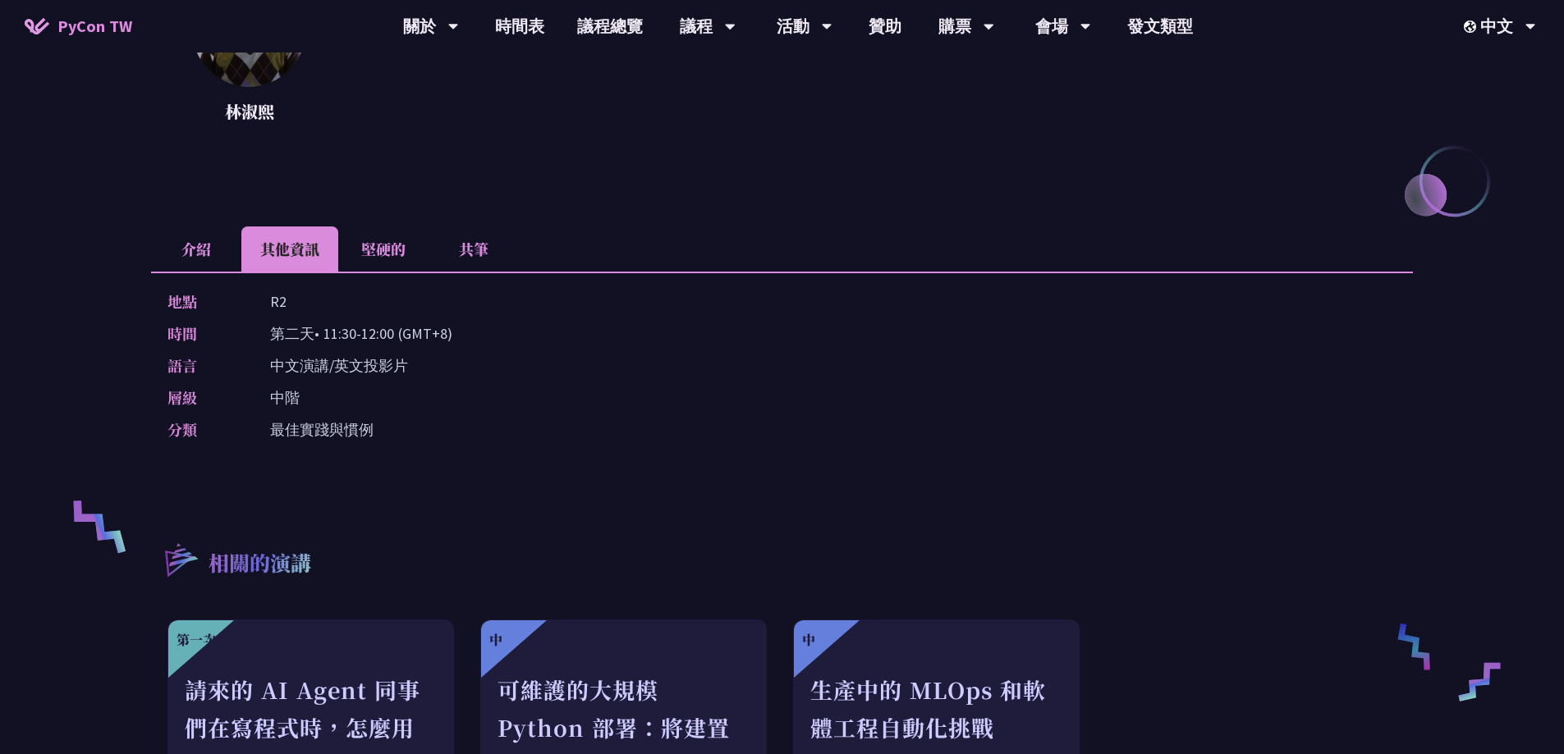
scroll to position [328, 0]
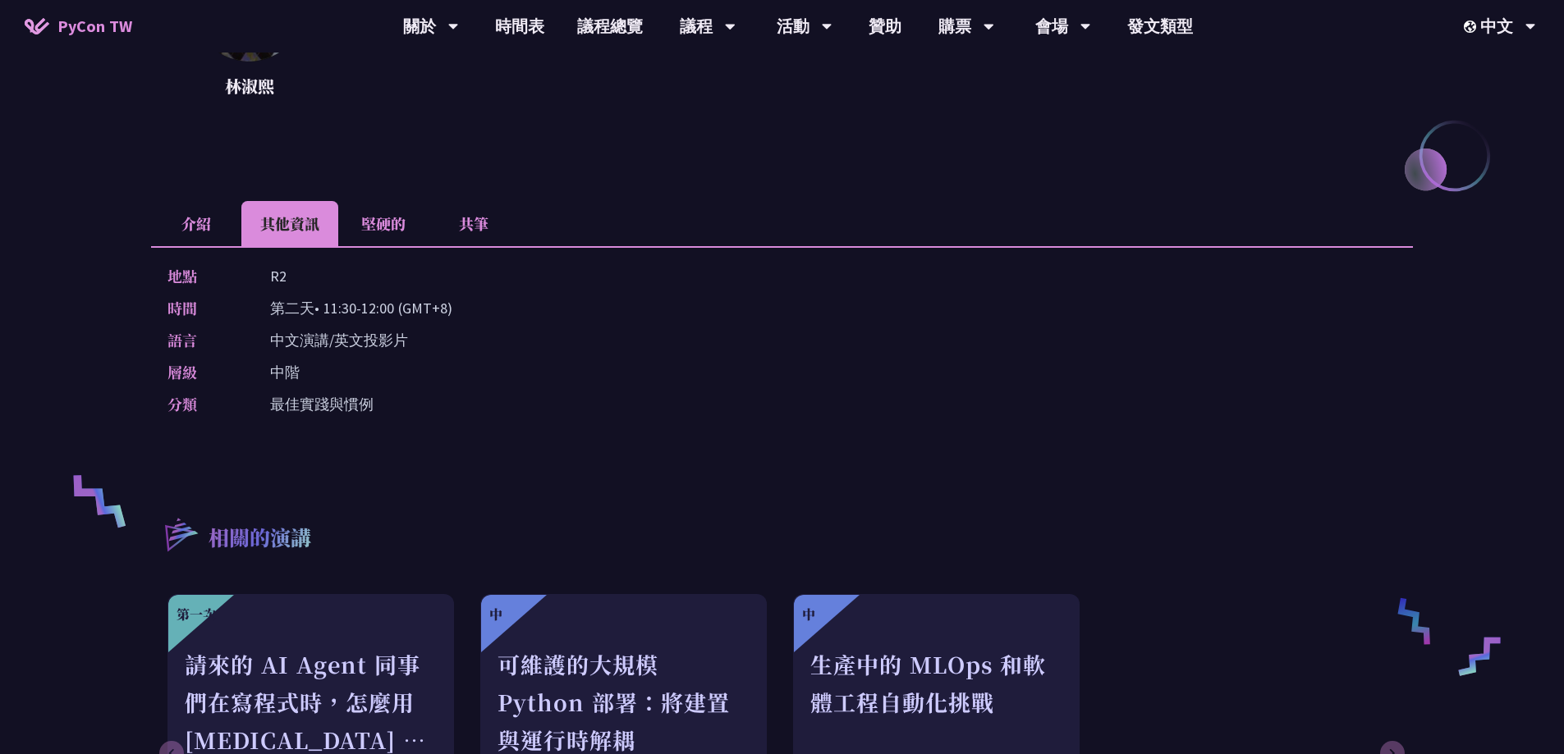
click at [374, 203] on li "堅硬的" at bounding box center [383, 223] width 90 height 45
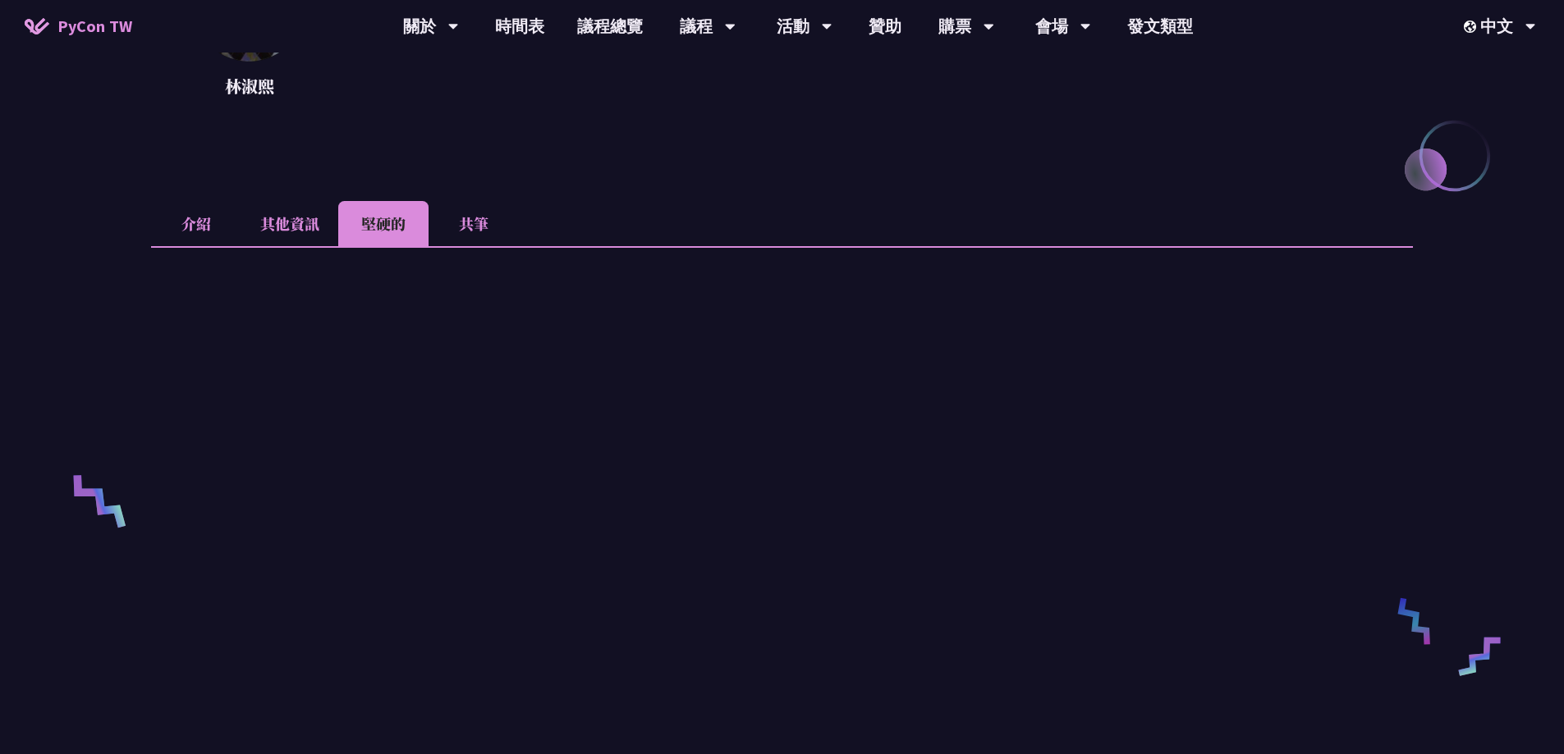
click at [199, 219] on font "介紹" at bounding box center [196, 223] width 30 height 21
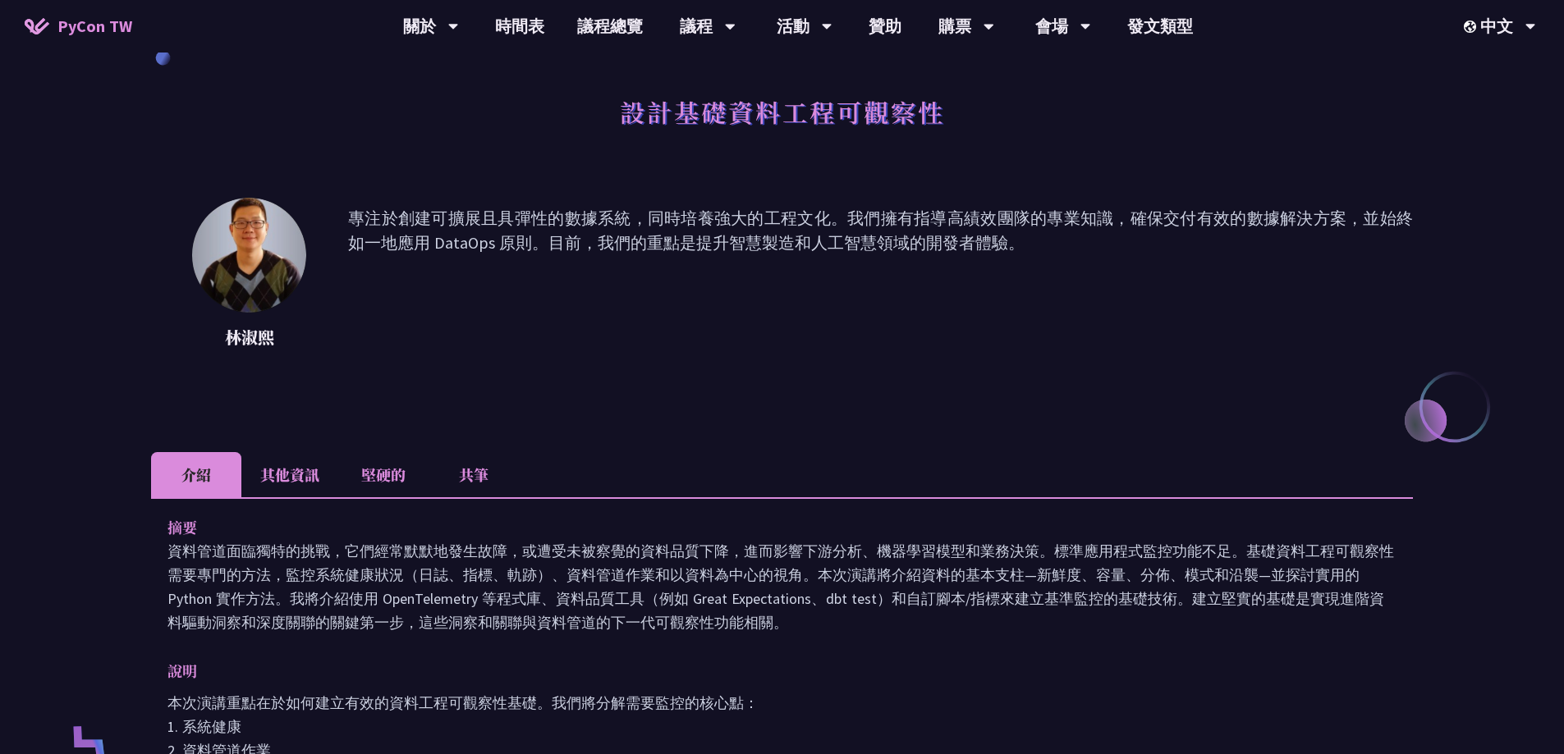
scroll to position [0, 0]
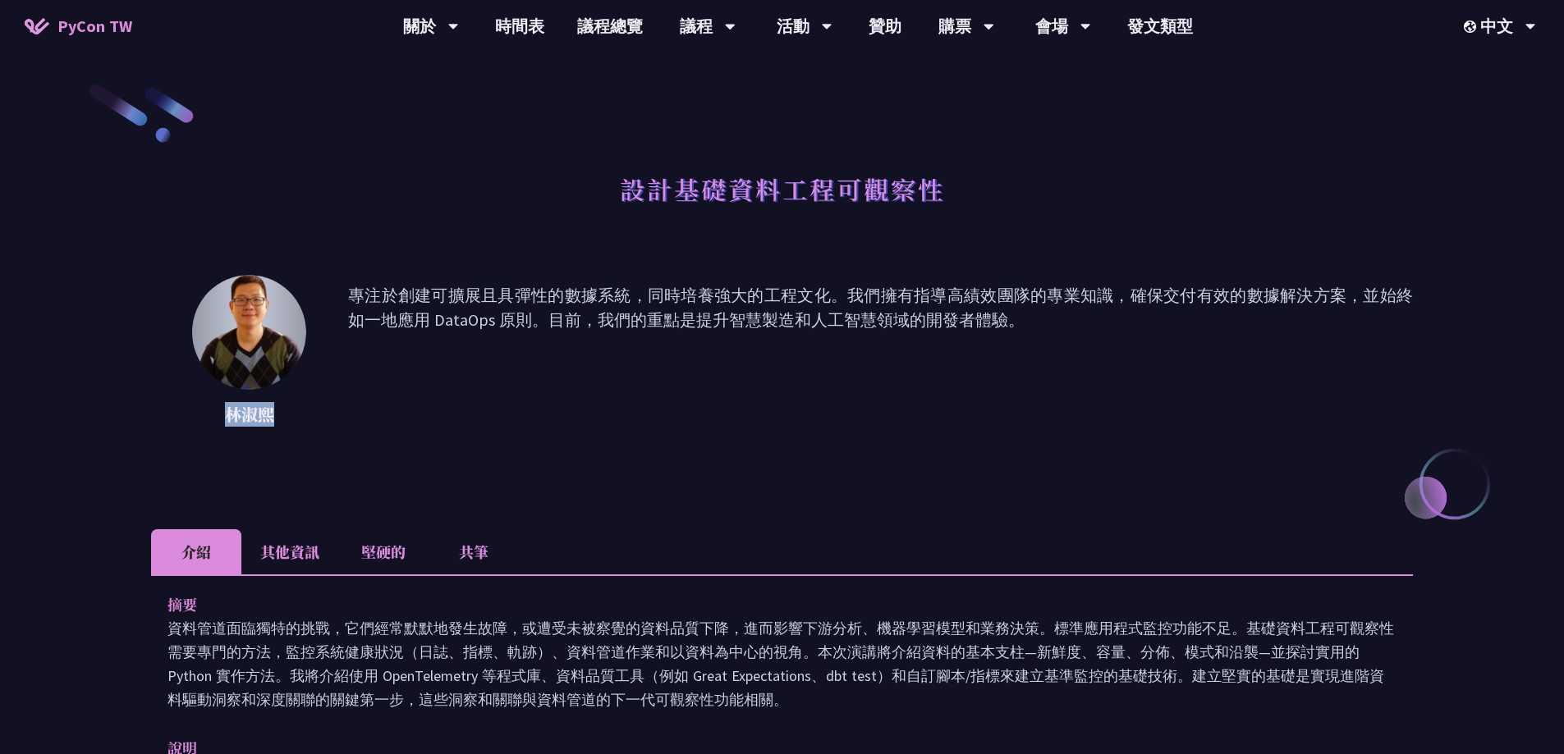
drag, startPoint x: 277, startPoint y: 419, endPoint x: 228, endPoint y: 412, distance: 48.9
click at [228, 412] on p "林淑熙" at bounding box center [249, 414] width 115 height 25
copy font "林淑熙"
click at [458, 543] on li "共筆" at bounding box center [473, 551] width 90 height 45
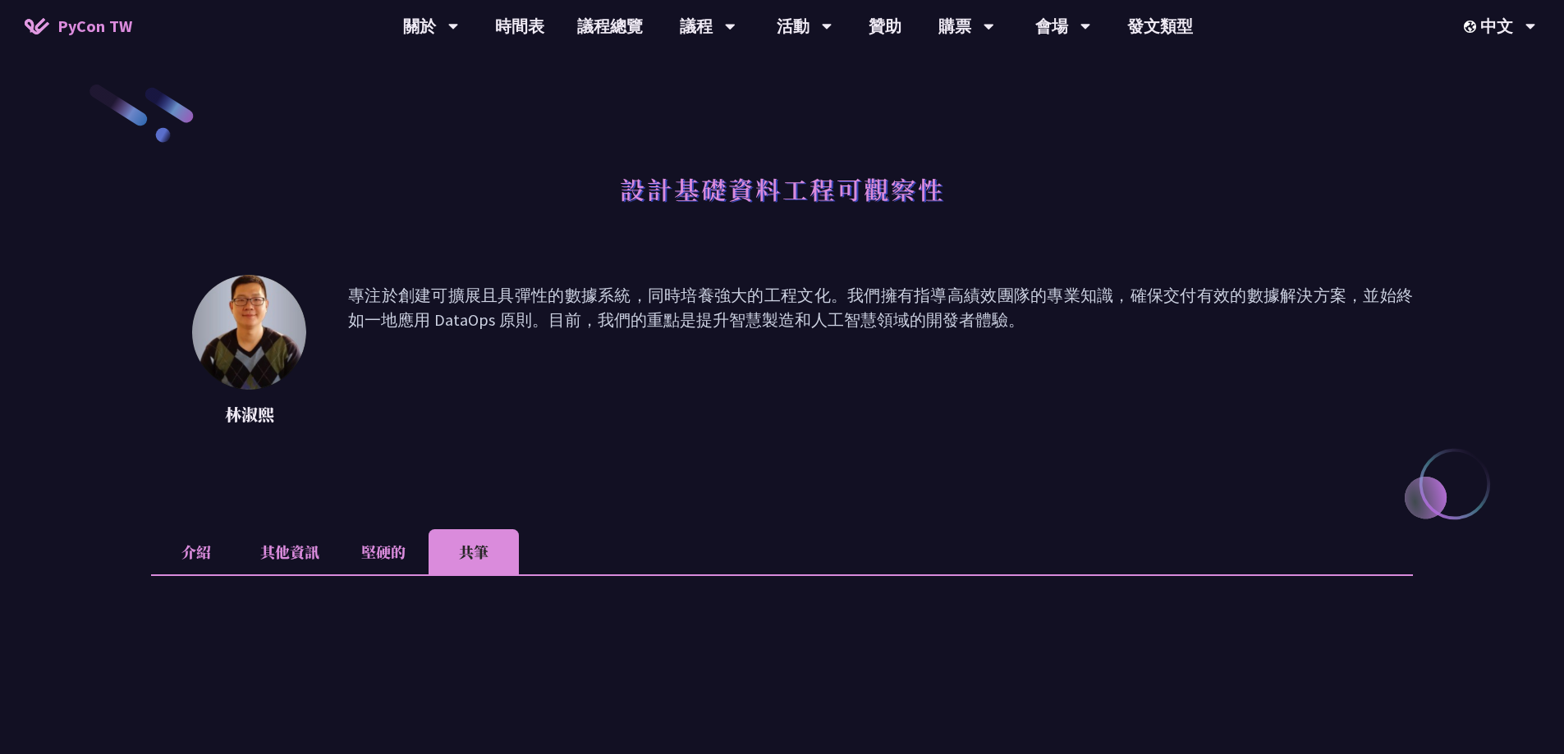
click at [379, 548] on font "堅硬的" at bounding box center [383, 551] width 44 height 21
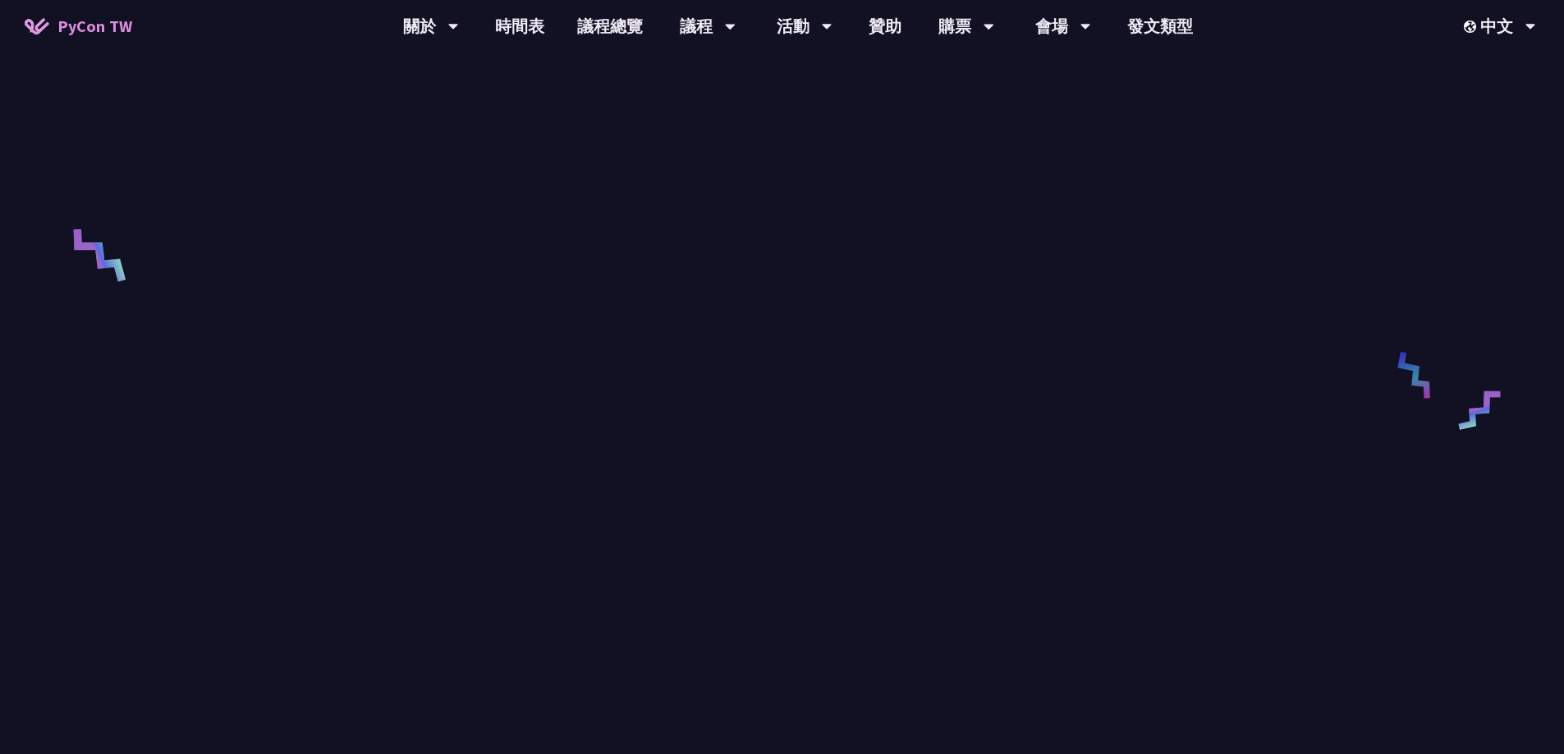
scroll to position [493, 0]
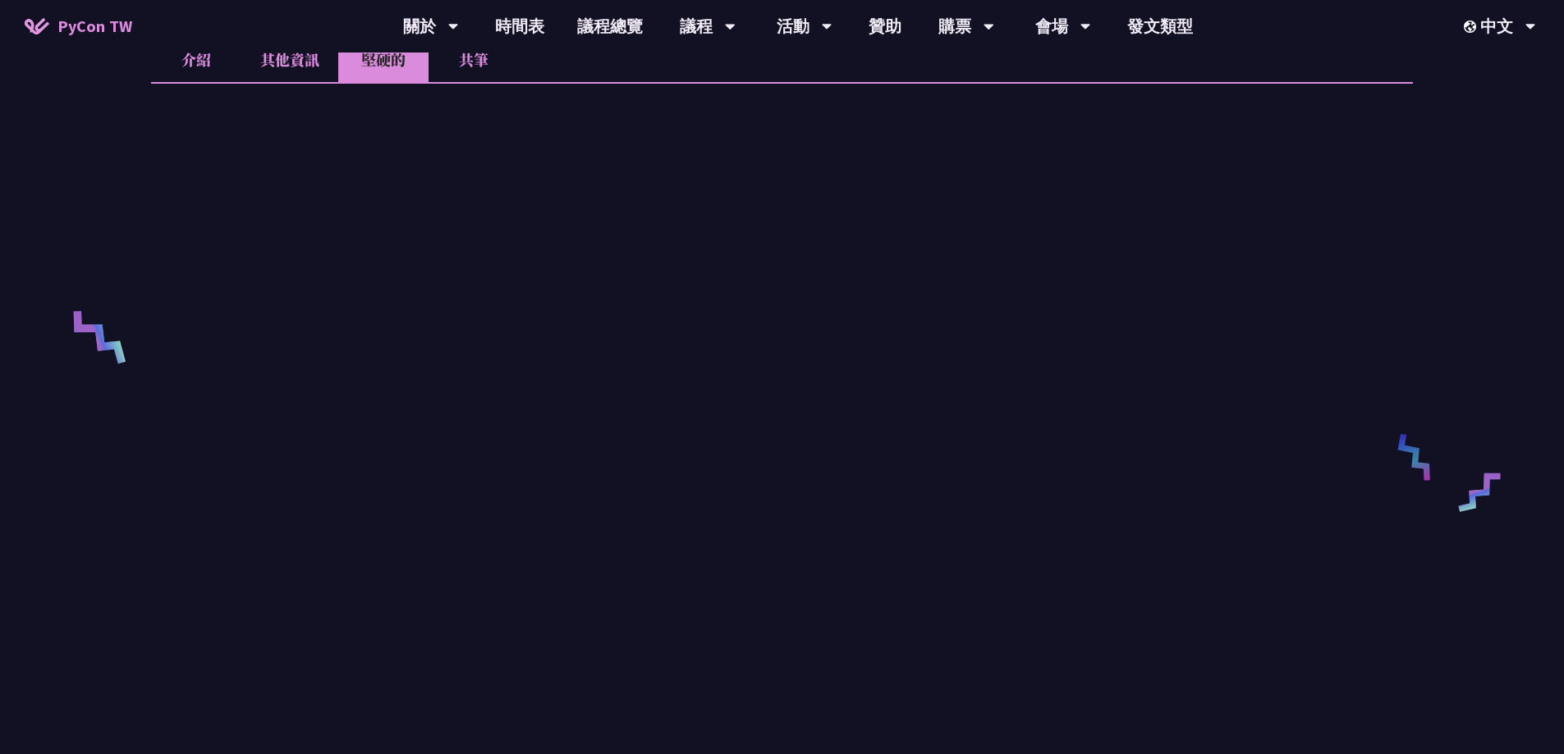
click at [445, 70] on li "共筆" at bounding box center [473, 59] width 90 height 45
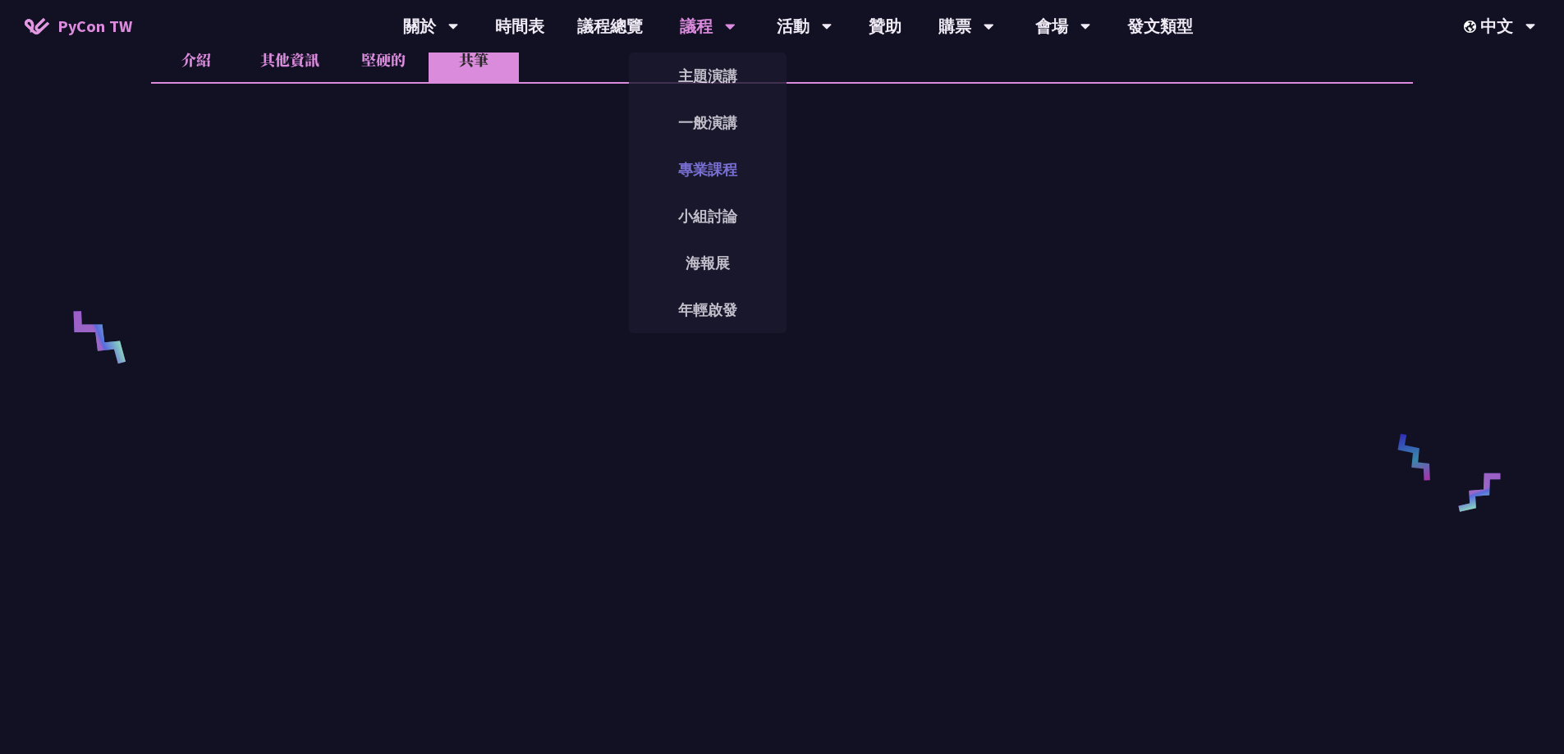
click at [698, 181] on link "專業課程" at bounding box center [708, 169] width 158 height 39
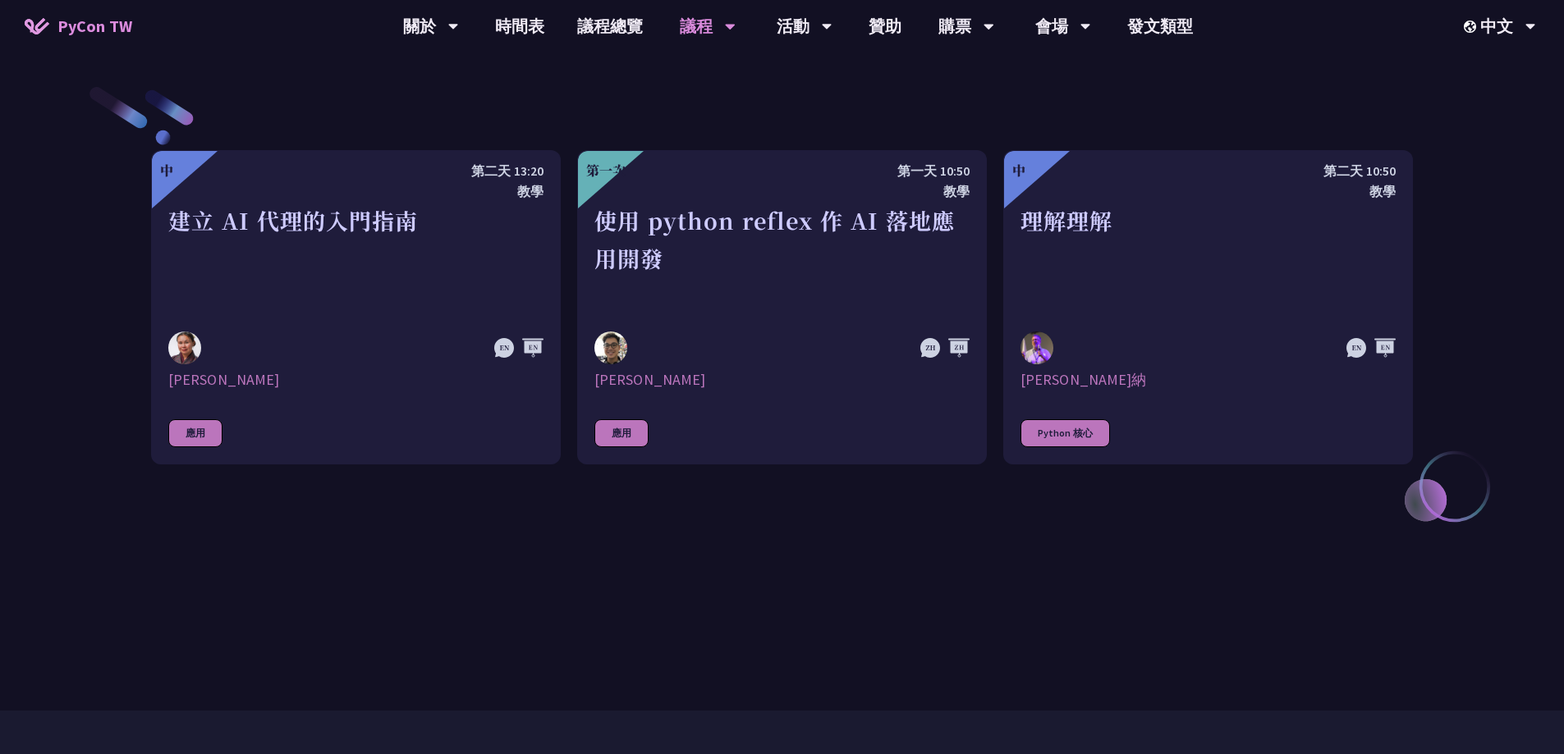
scroll to position [657, 0]
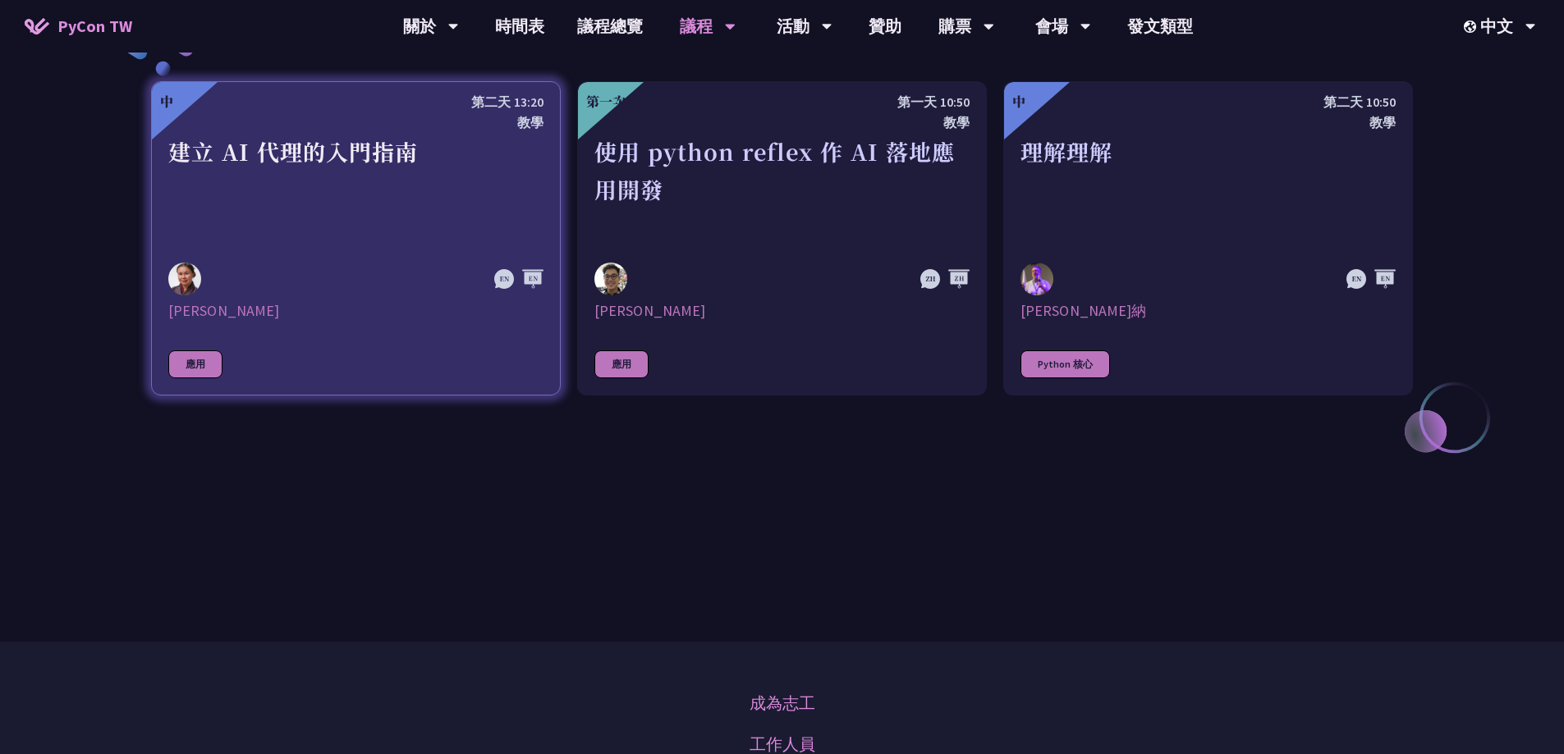
click at [396, 250] on link "中 [DEMOGRAPHIC_DATA] 13:20 教學 建立 AI 代理的入門指南 [PERSON_NAME] 應用" at bounding box center [356, 238] width 410 height 314
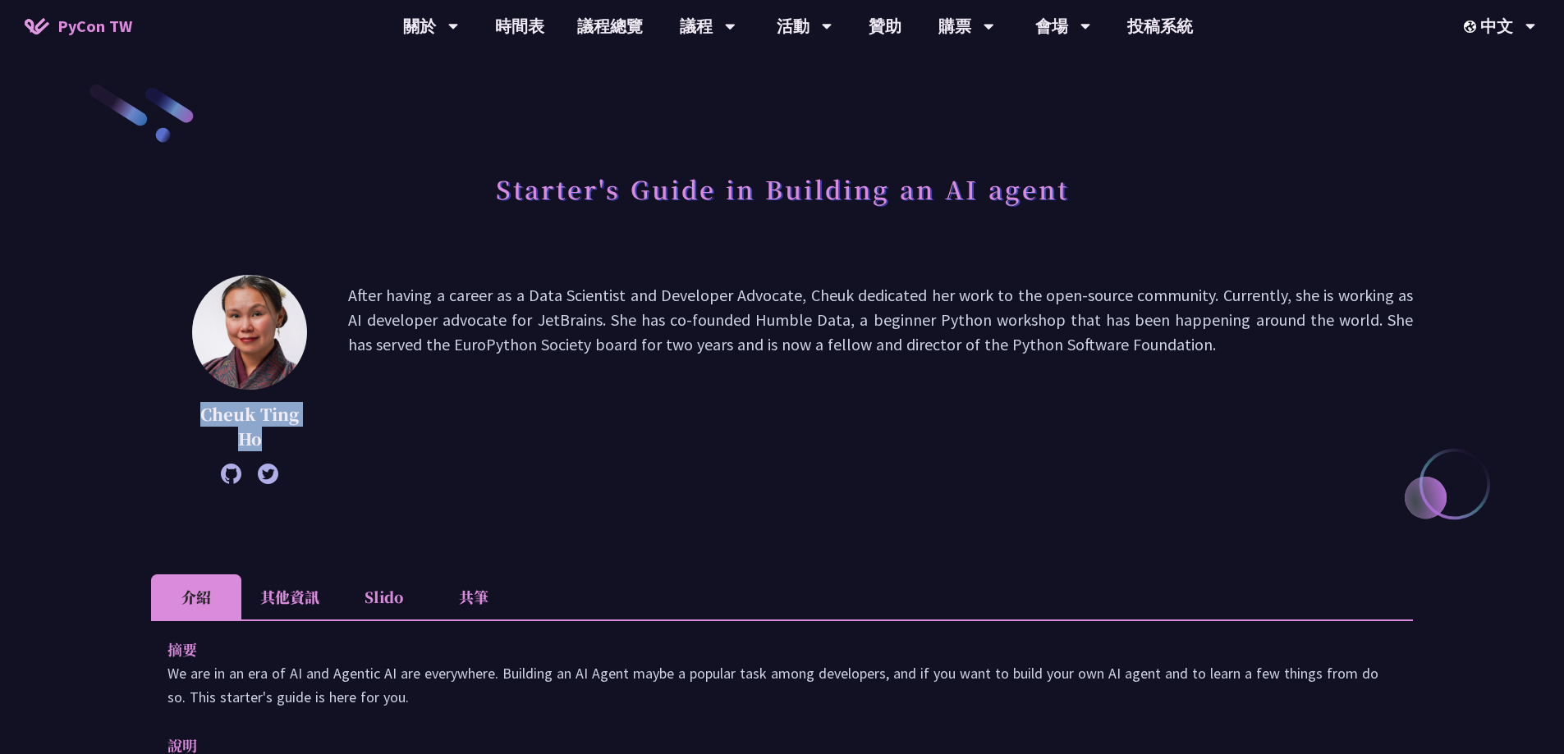
drag, startPoint x: 201, startPoint y: 410, endPoint x: 266, endPoint y: 431, distance: 68.0
click at [266, 431] on p "Cheuk Ting Ho" at bounding box center [249, 426] width 115 height 49
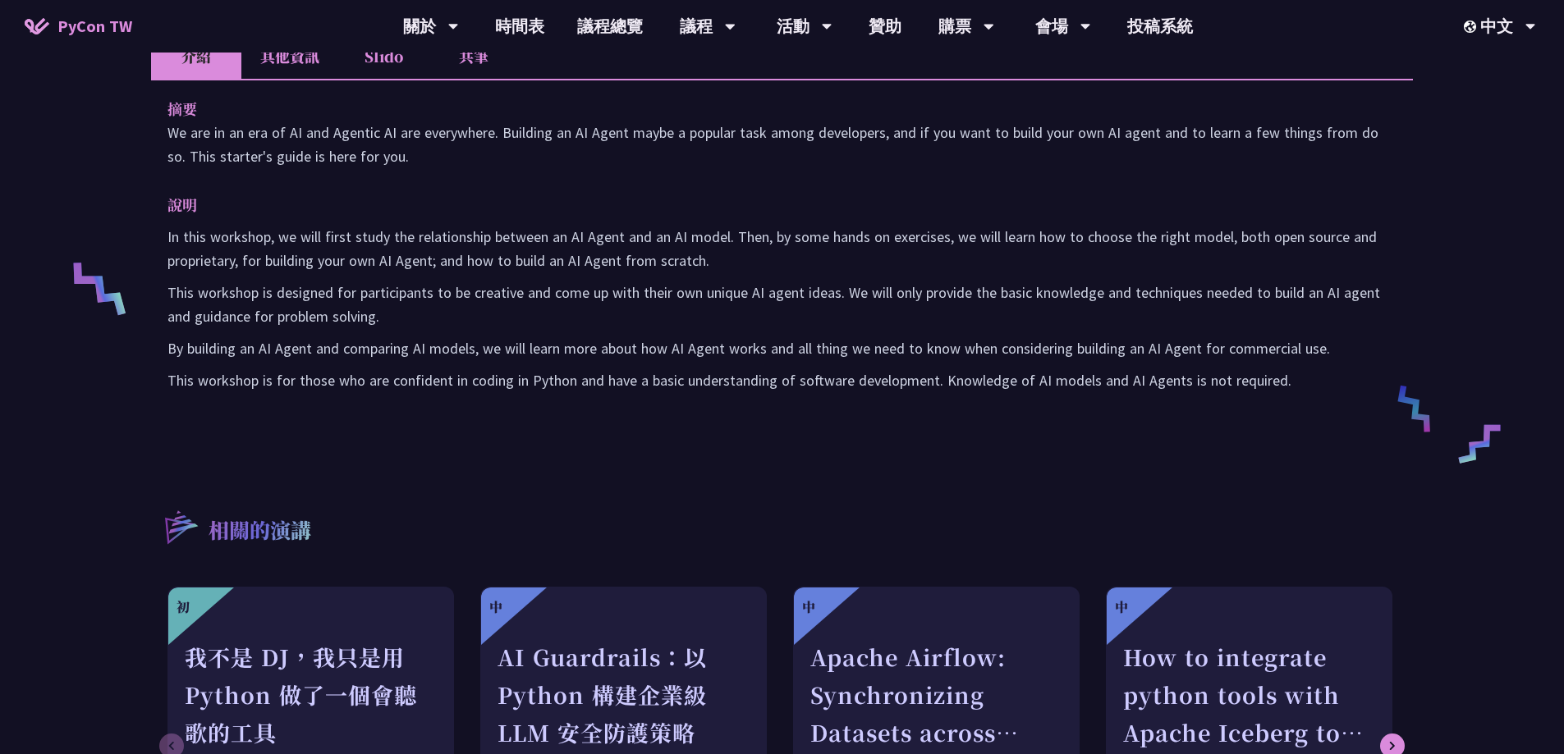
scroll to position [246, 0]
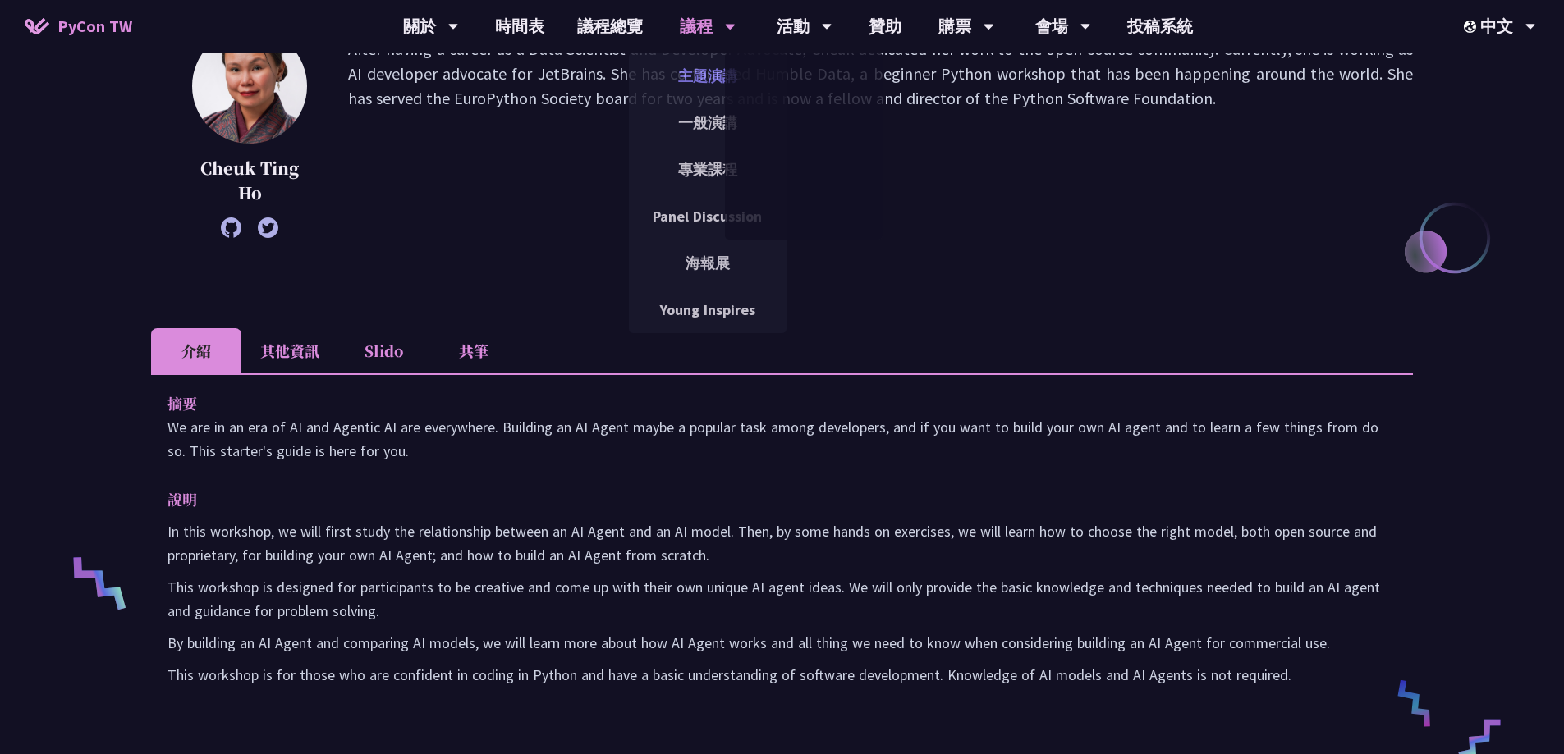
click at [700, 71] on link "主題演講" at bounding box center [708, 76] width 158 height 39
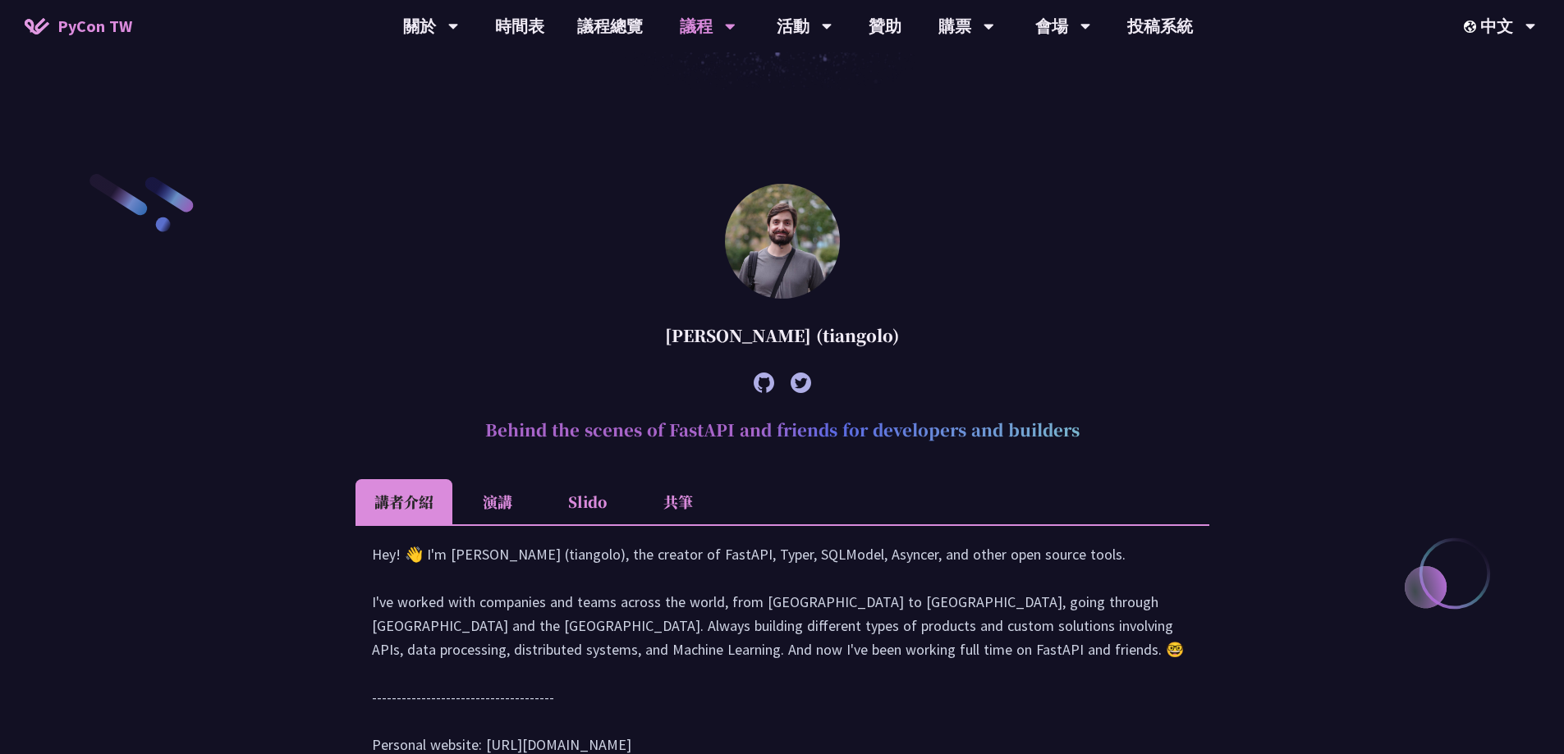
scroll to position [410, 0]
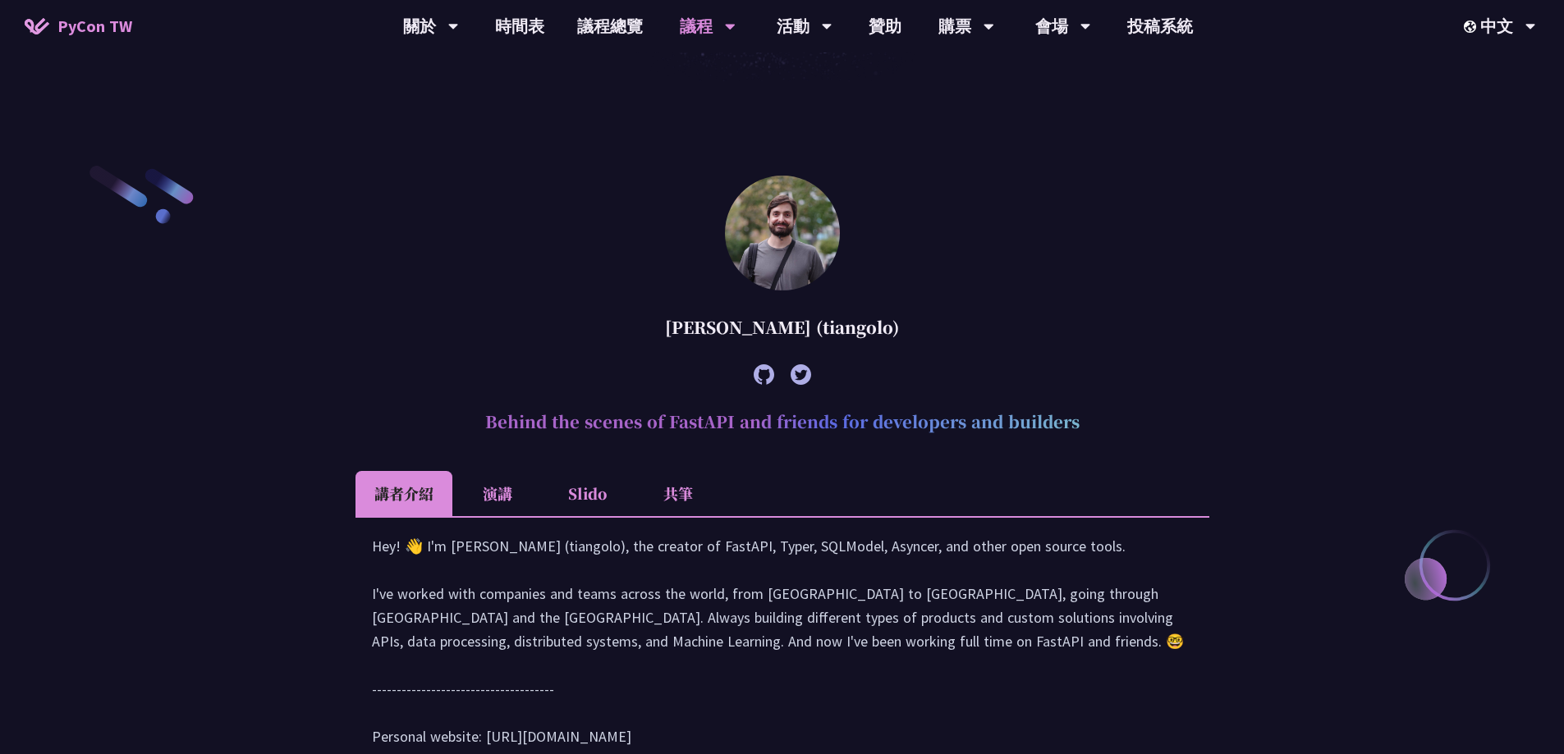
click at [652, 498] on li "共筆" at bounding box center [678, 493] width 90 height 45
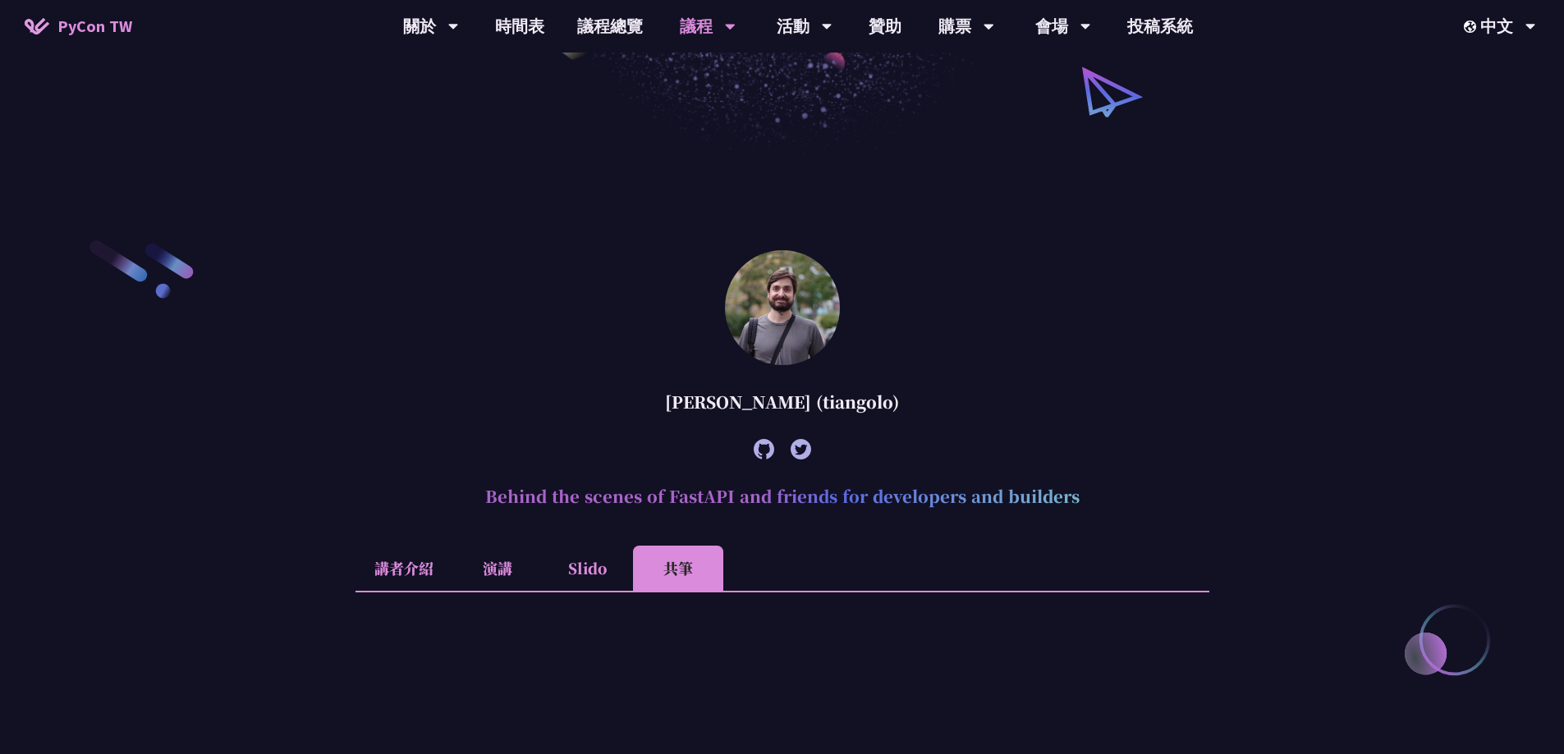
scroll to position [328, 0]
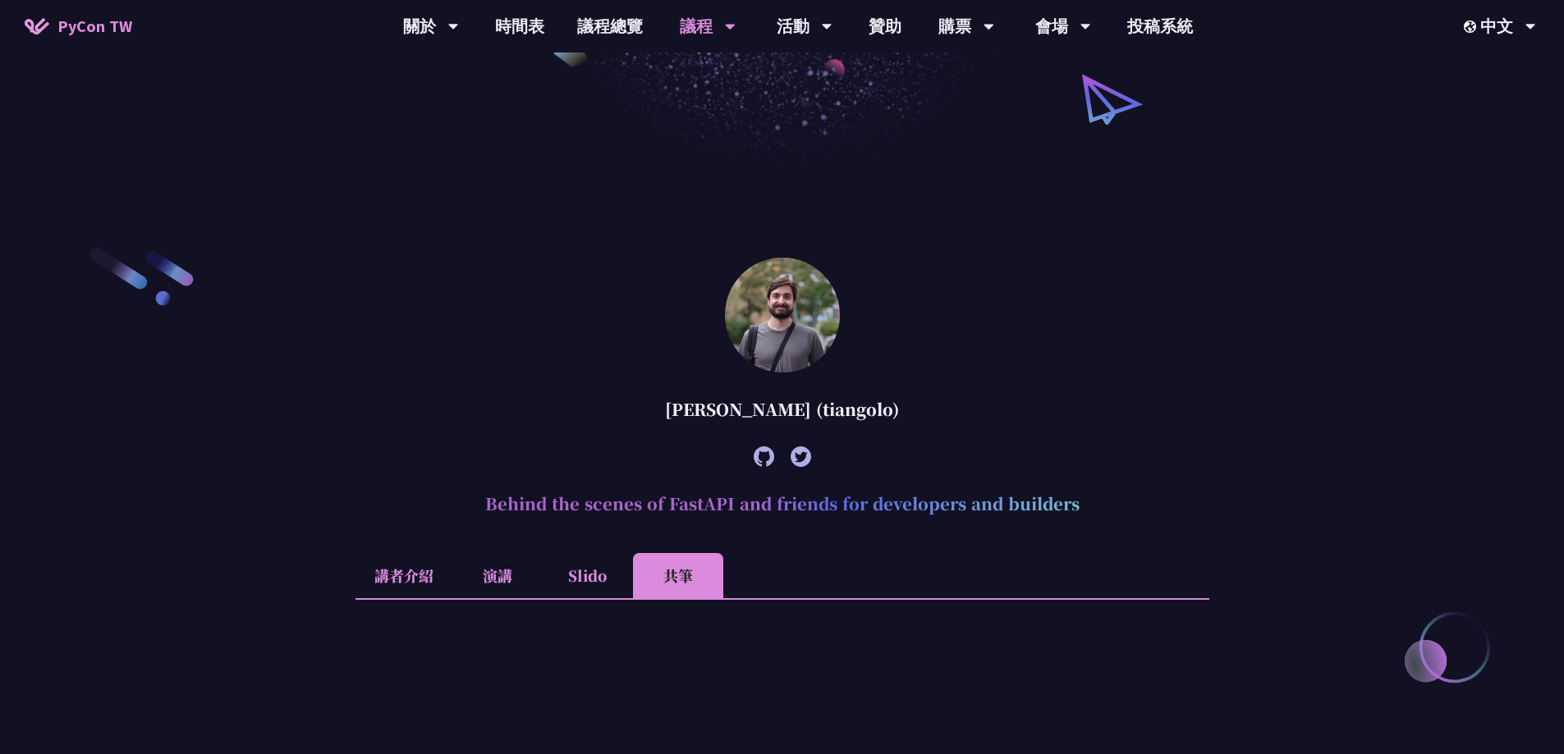
drag, startPoint x: 653, startPoint y: 412, endPoint x: 817, endPoint y: 412, distance: 163.4
click at [817, 412] on div "[PERSON_NAME] (tiangolo)" at bounding box center [782, 409] width 854 height 49
copy div "Sebastián Ramírez"
click at [832, 503] on h2 "Behind the scenes of FastAPI and friends for developers and builders" at bounding box center [782, 503] width 854 height 49
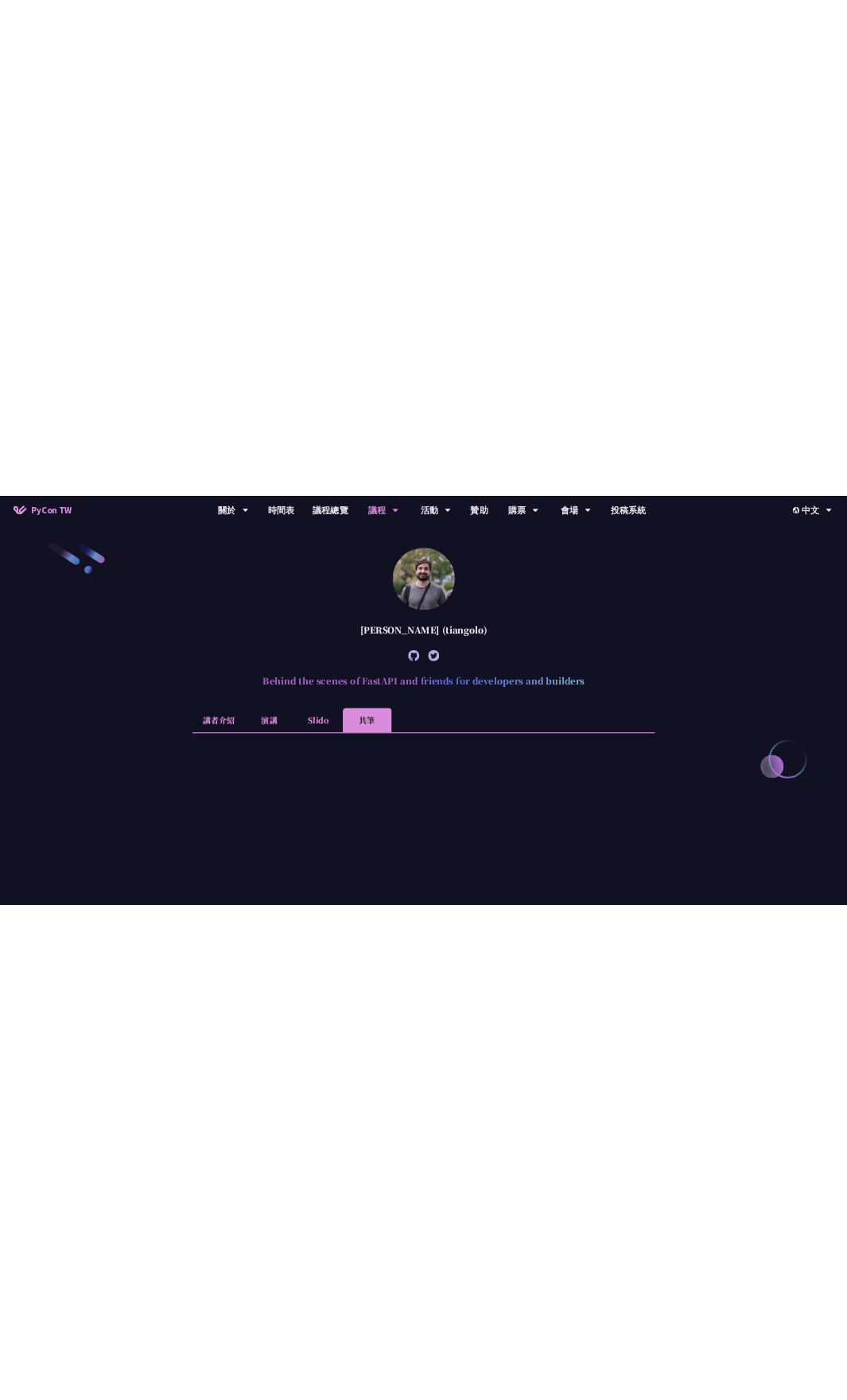
scroll to position [398, 0]
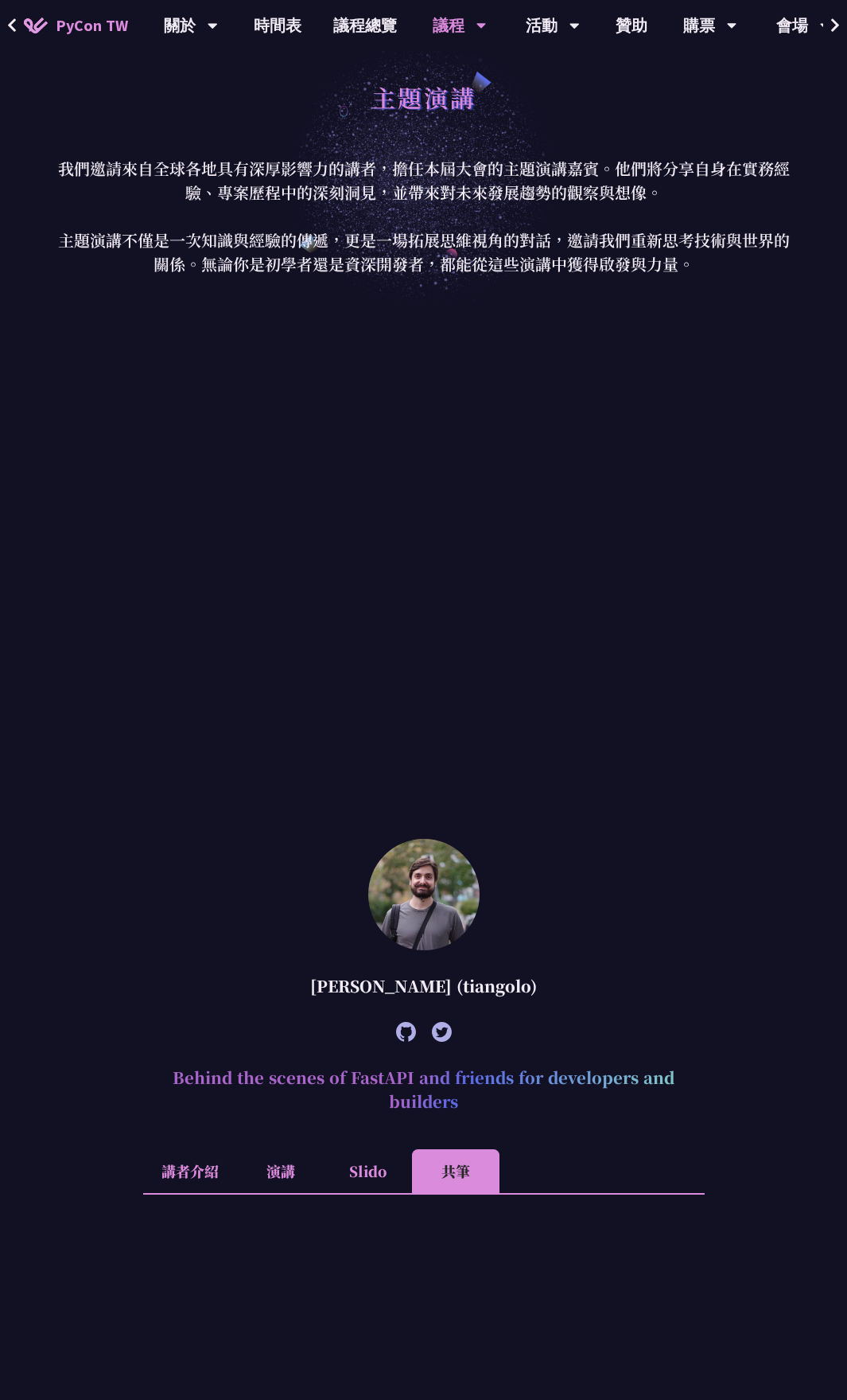
click at [92, 21] on span "PyCon TW" at bounding box center [91, 25] width 73 height 24
